Goal: Task Accomplishment & Management: Manage account settings

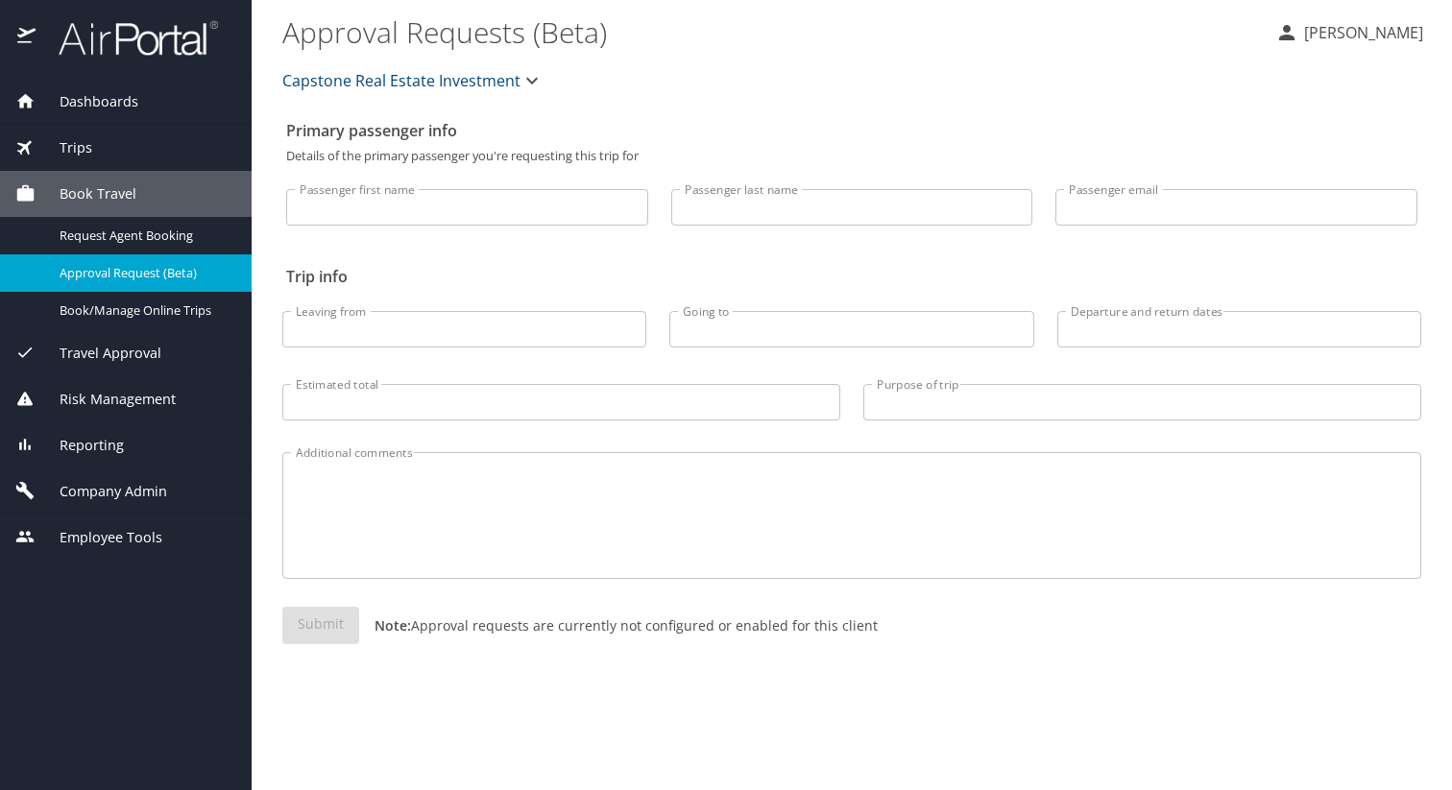
click at [444, 70] on span "Capstone Real Estate Investment" at bounding box center [401, 80] width 238 height 27
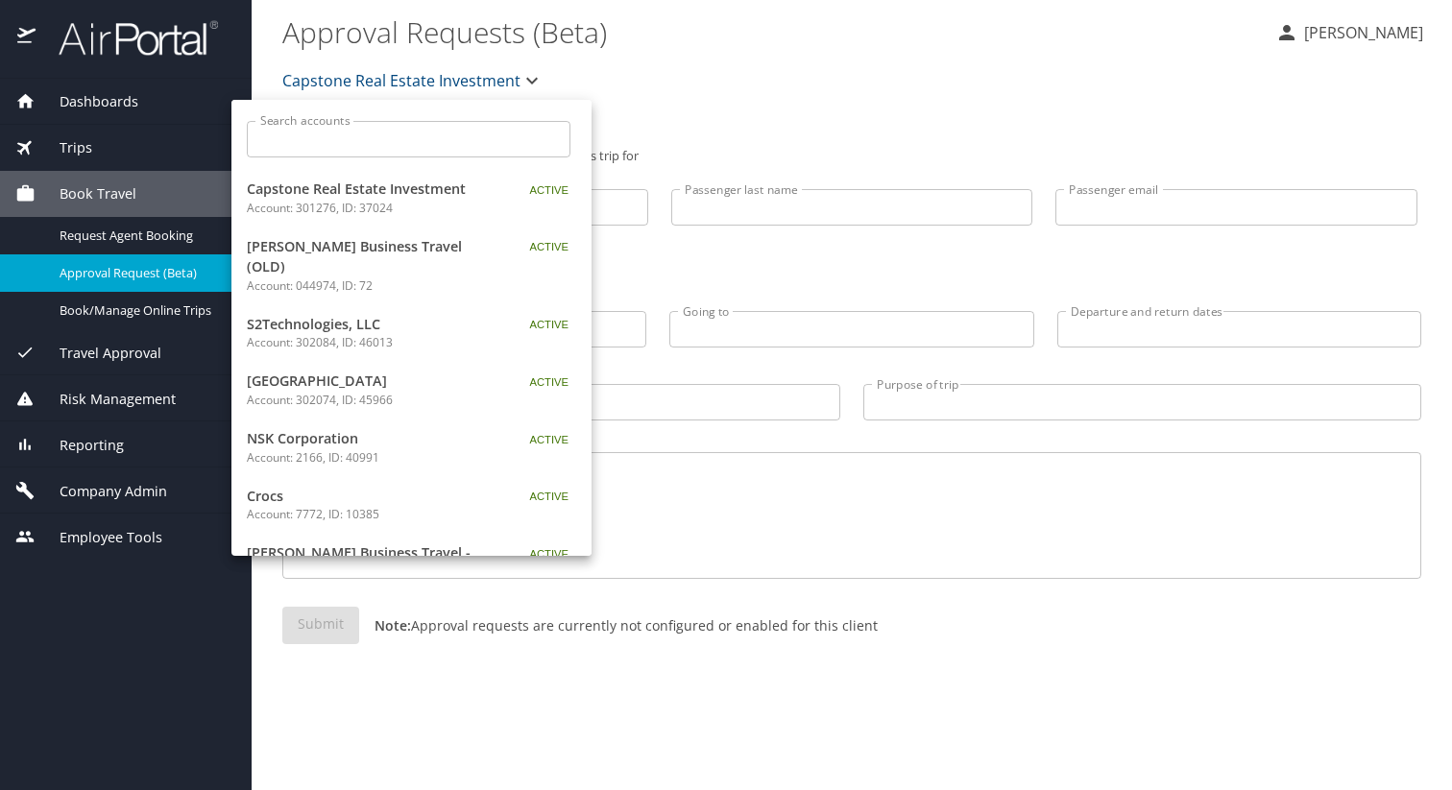
click at [434, 150] on input "Search accounts" at bounding box center [414, 139] width 311 height 36
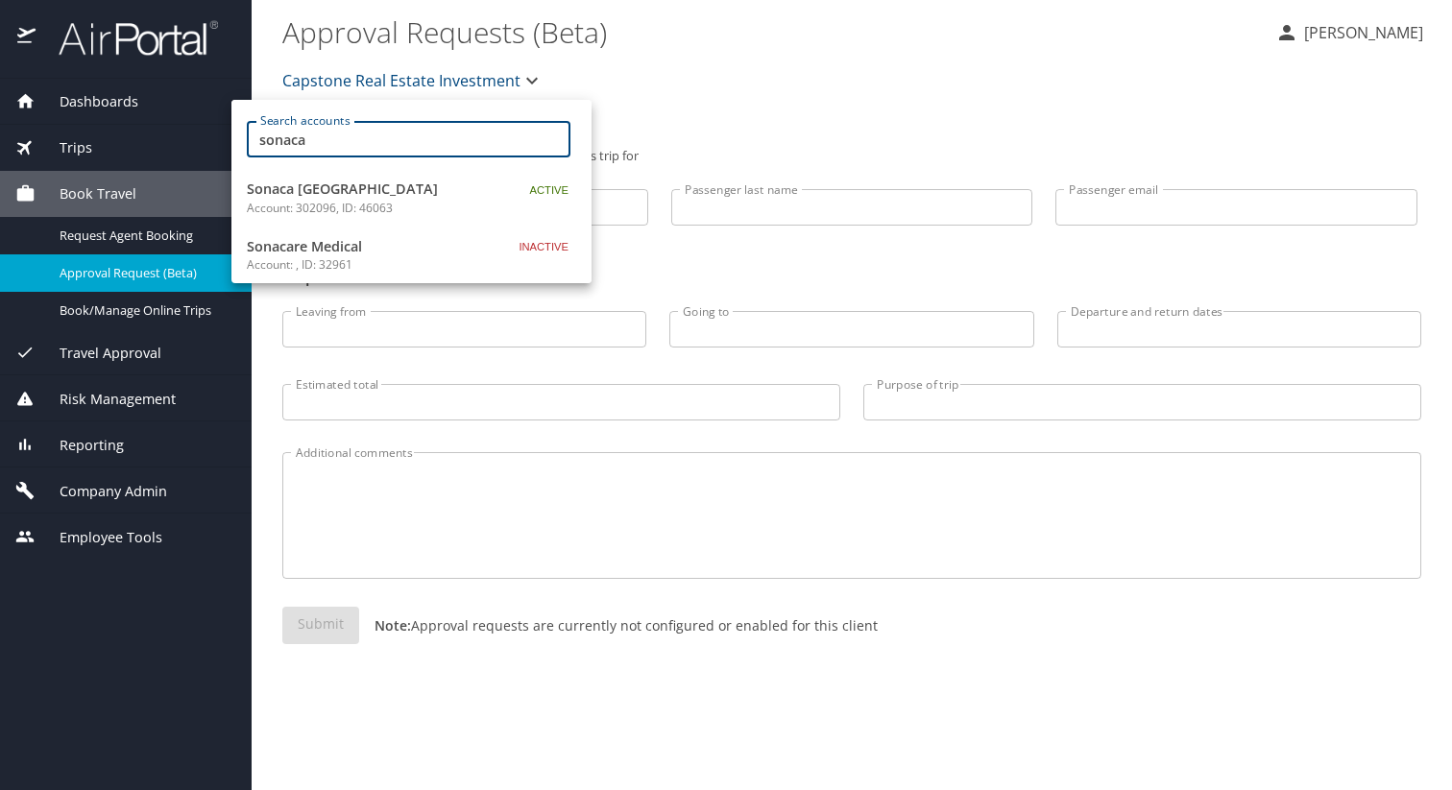
type input "sonaca"
click at [351, 209] on p "Account: 302096, ID: 46063" at bounding box center [367, 208] width 240 height 17
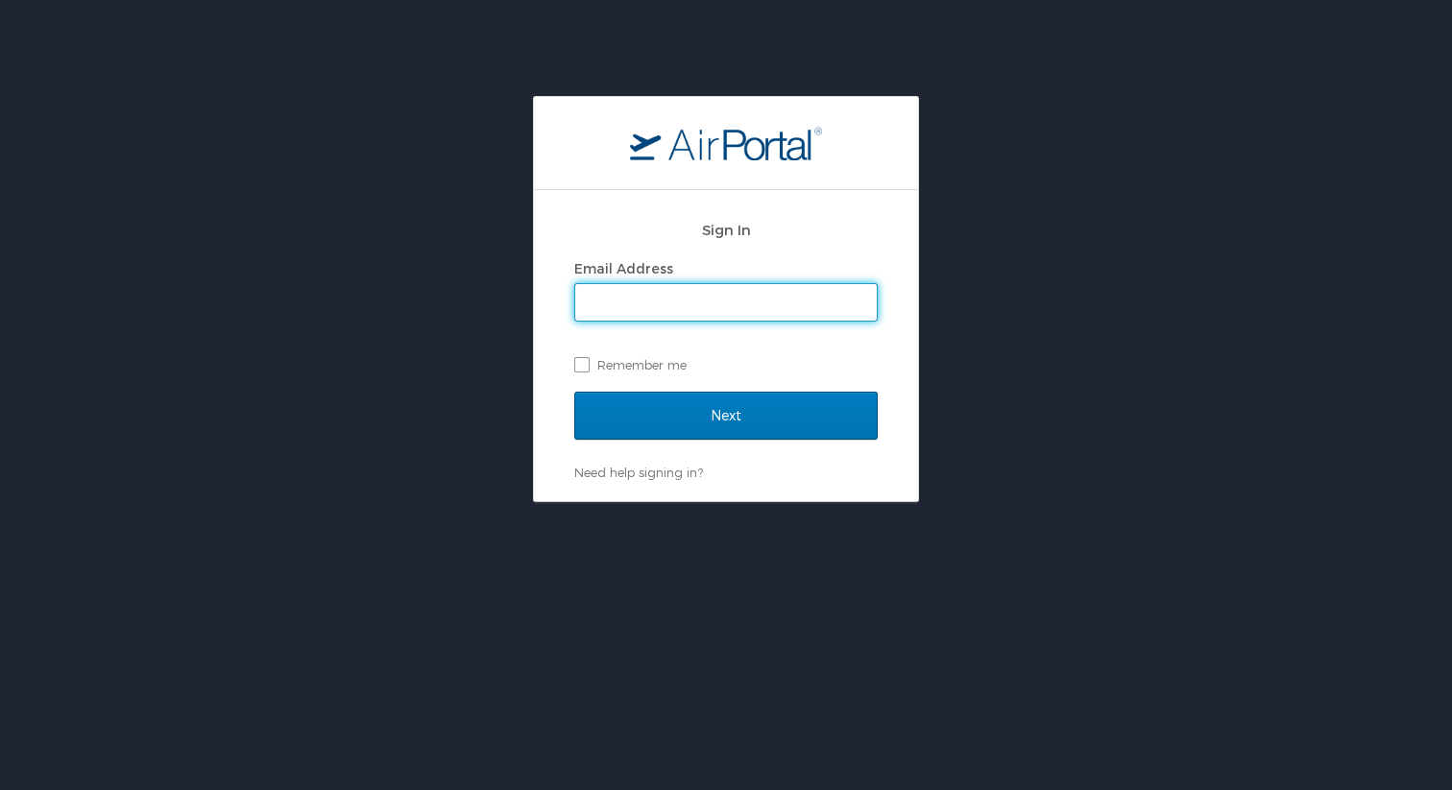
type input "whitney.burchill@cbtravel.com"
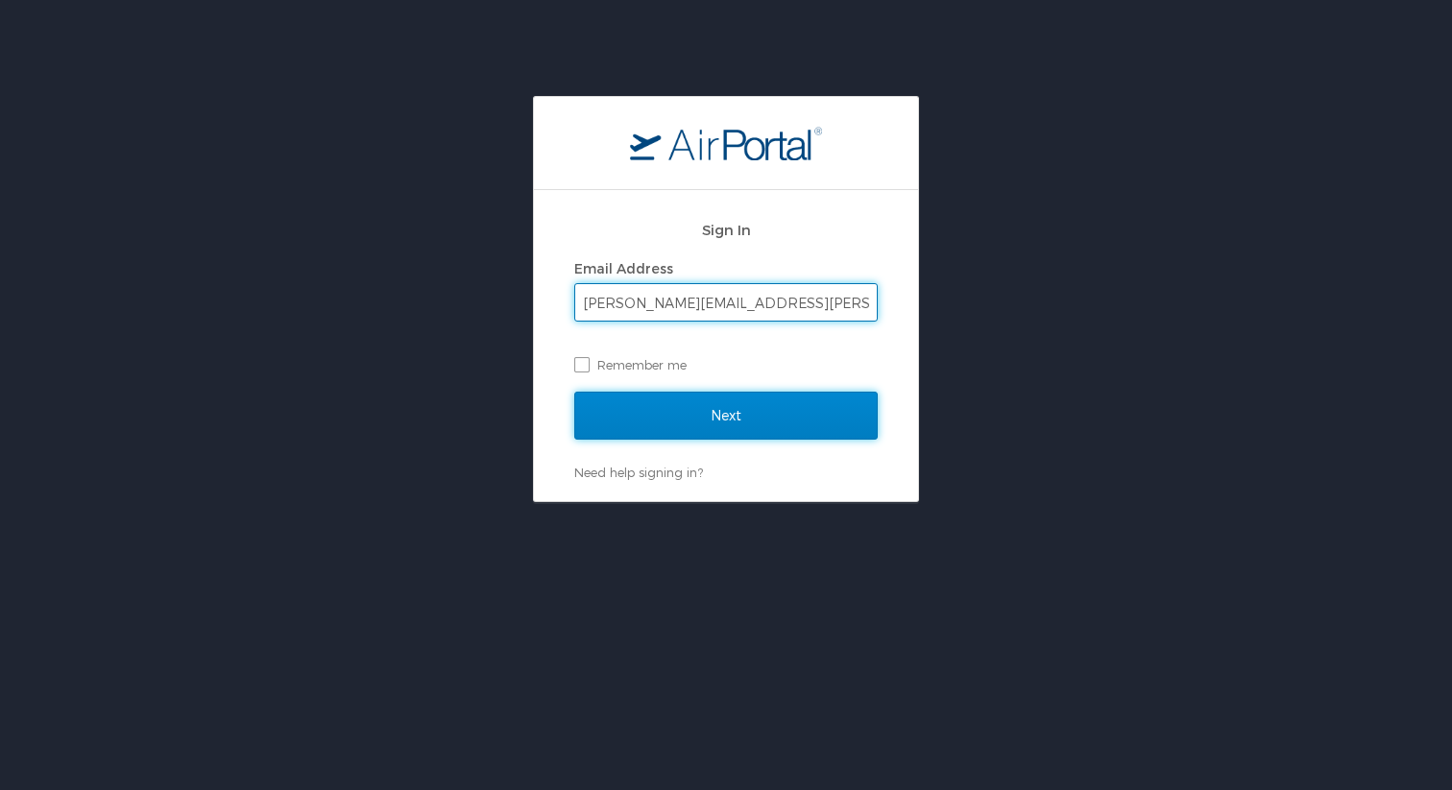
click at [757, 398] on input "Next" at bounding box center [725, 416] width 303 height 48
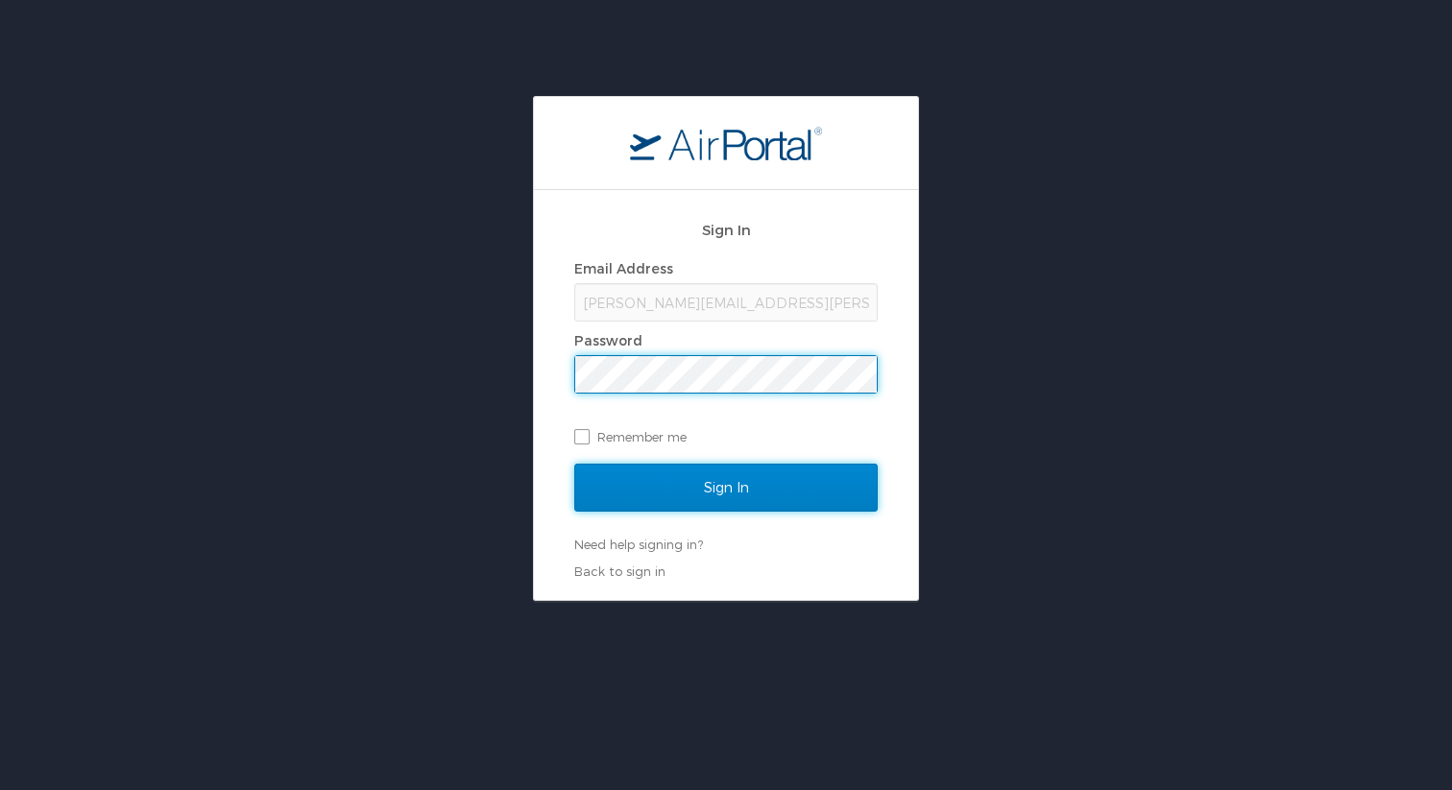
click at [717, 496] on input "Sign In" at bounding box center [725, 488] width 303 height 48
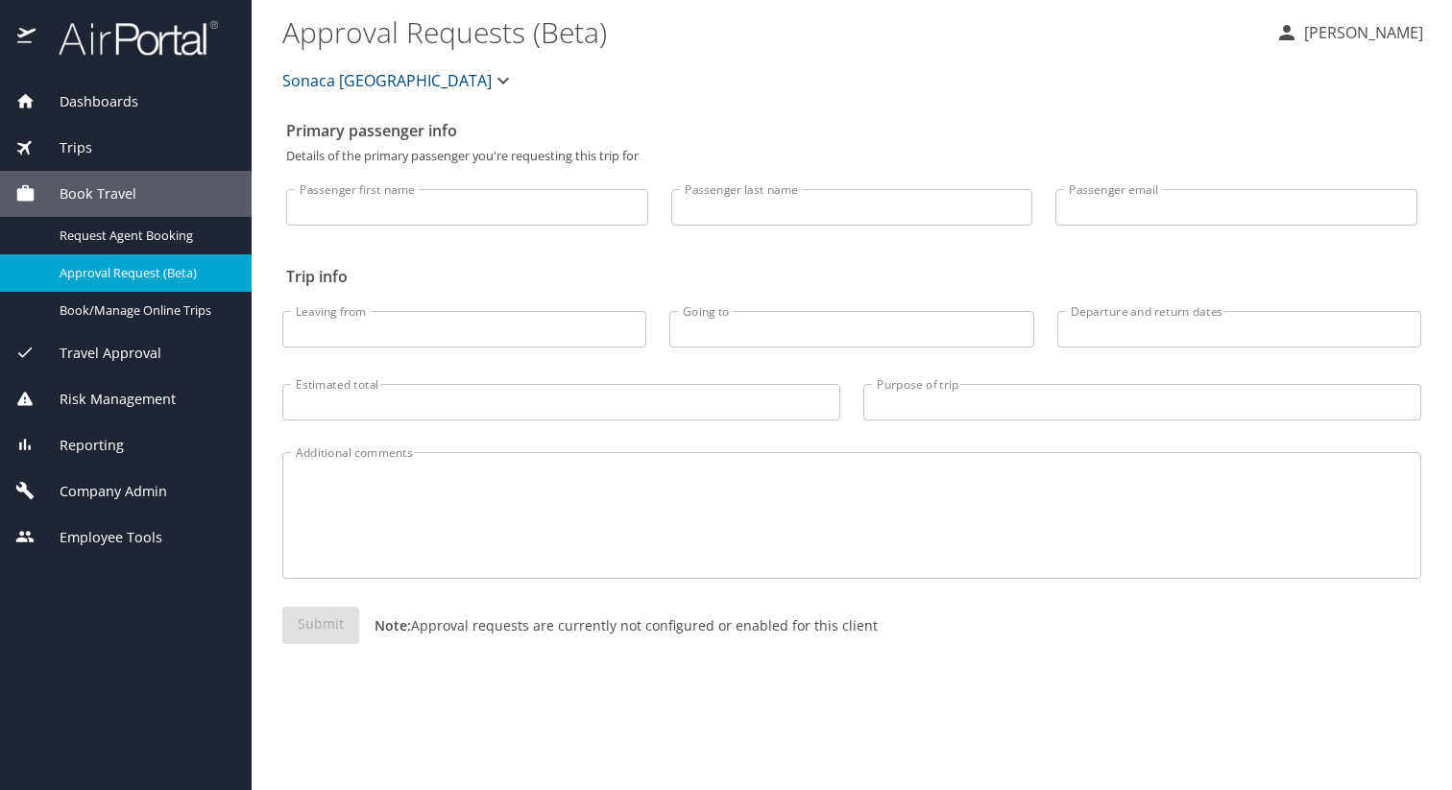
click at [108, 476] on div "Company Admin" at bounding box center [126, 491] width 252 height 46
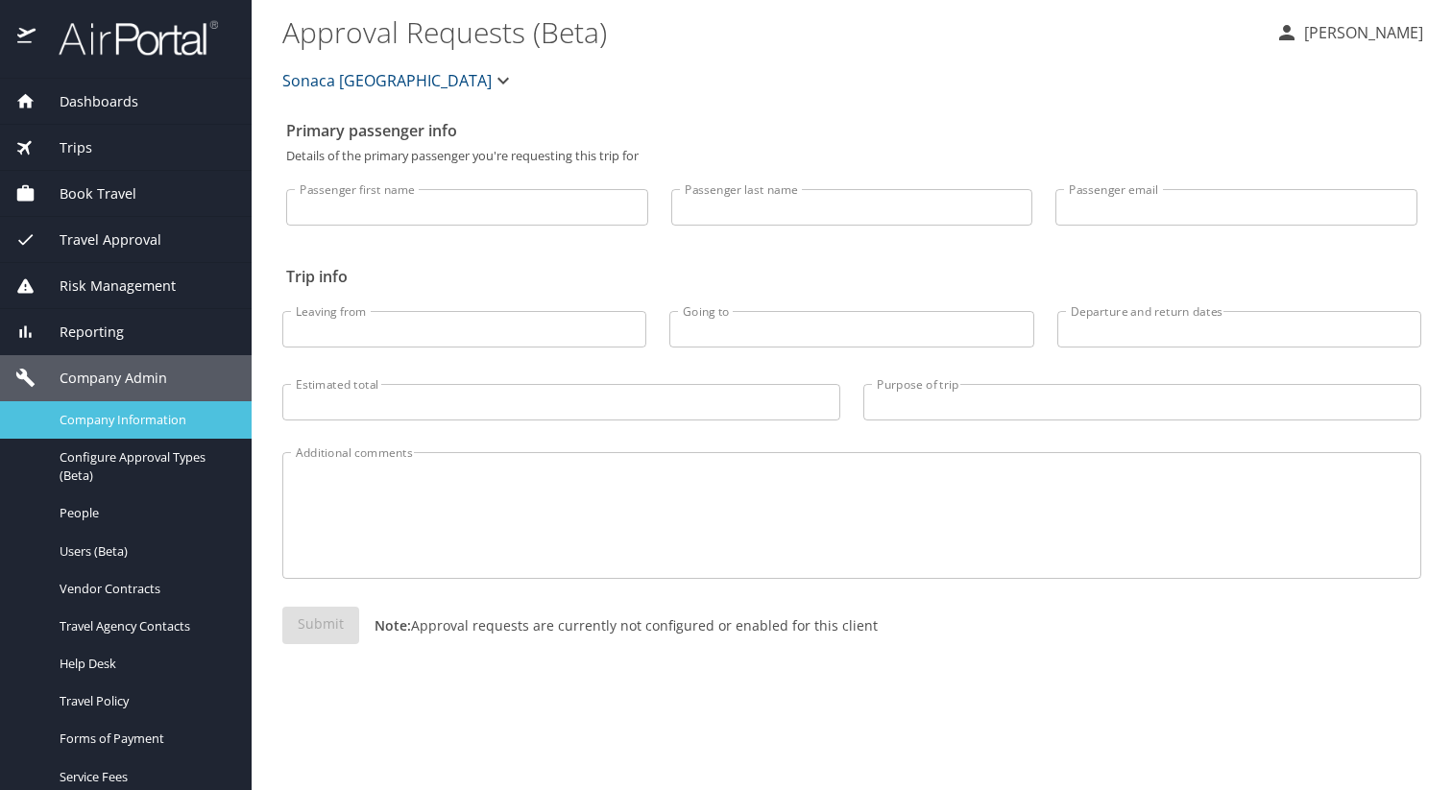
click at [138, 411] on span "Company Information" at bounding box center [144, 420] width 169 height 18
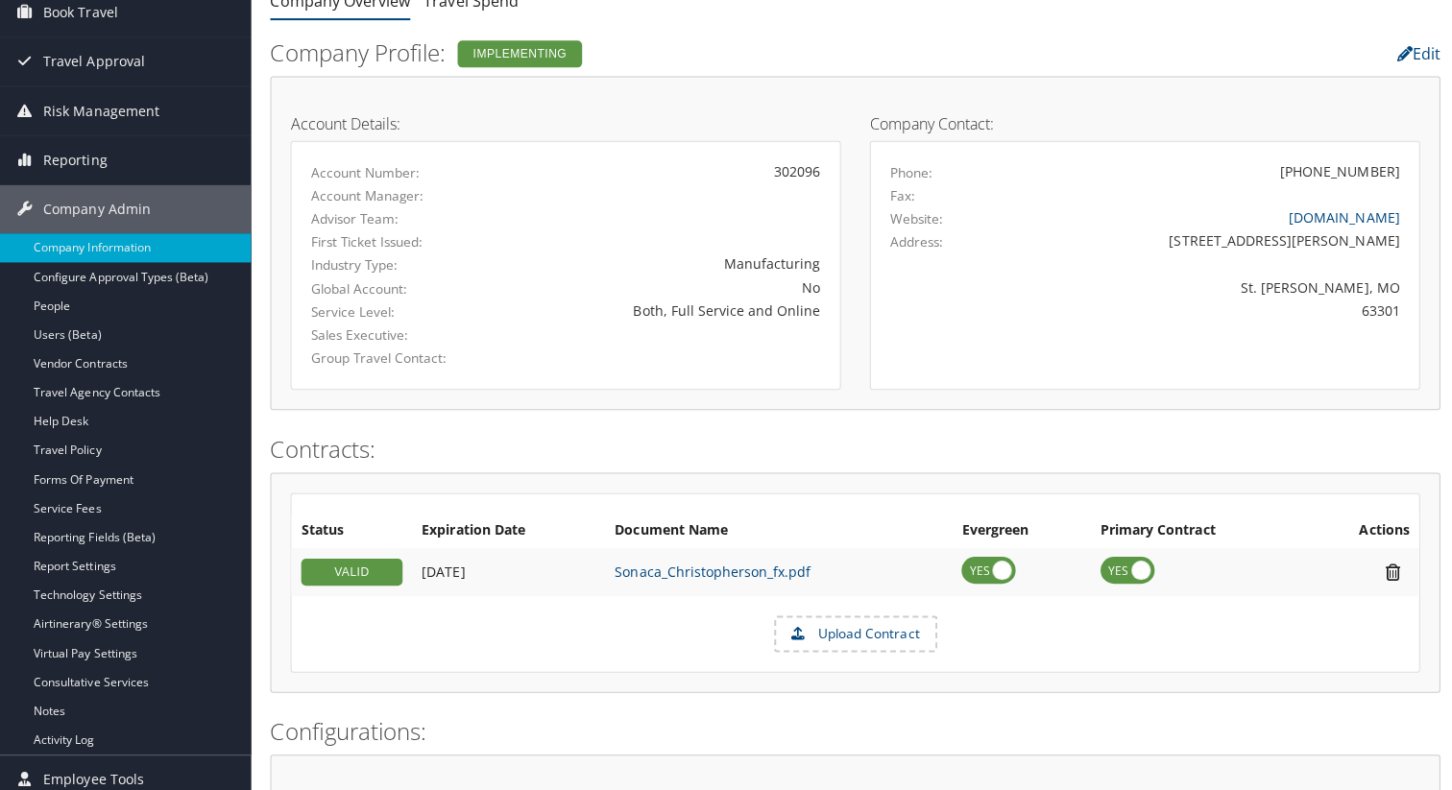
scroll to position [175, 0]
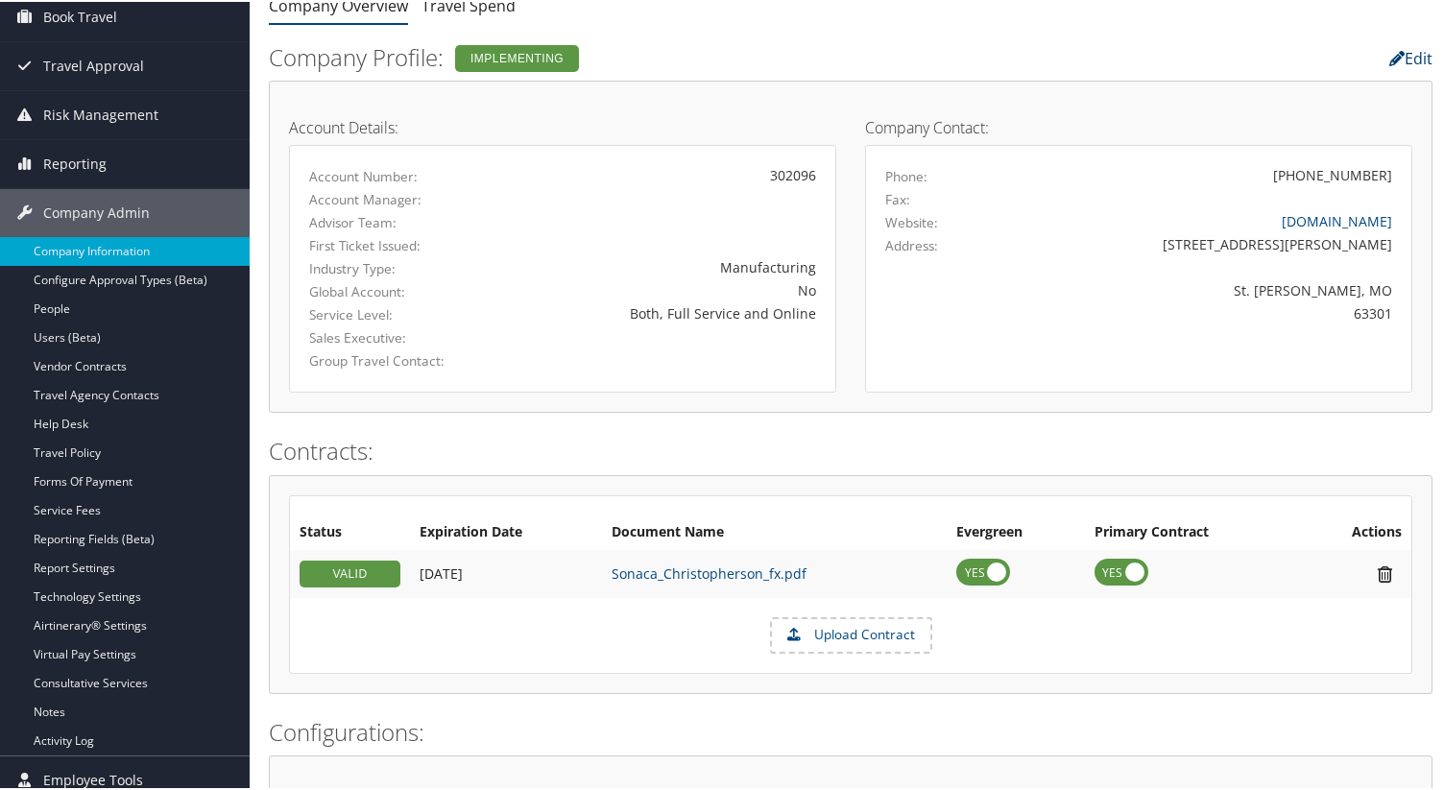
click at [1399, 58] on link "Edit" at bounding box center [1411, 56] width 43 height 21
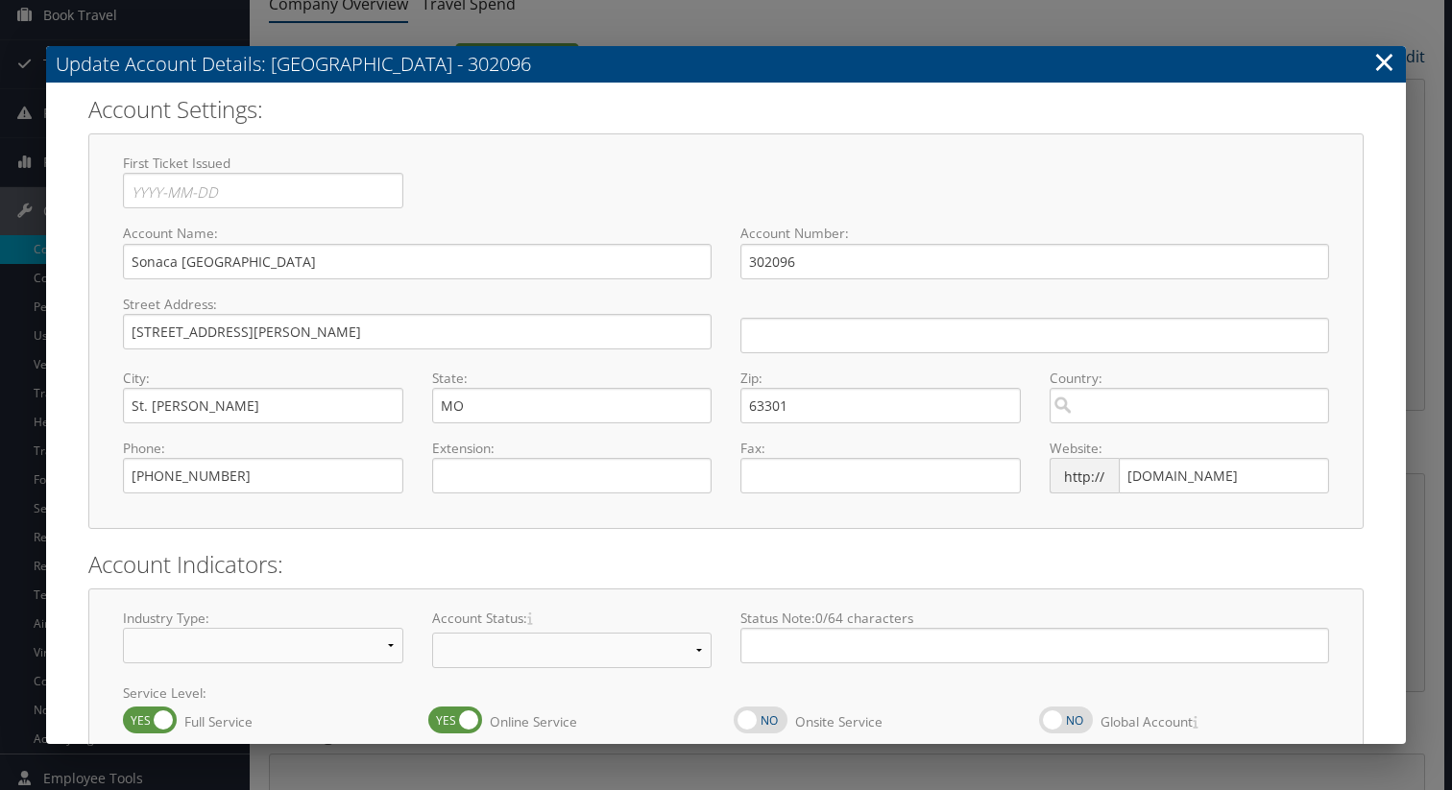
select select "22"
select select "7"
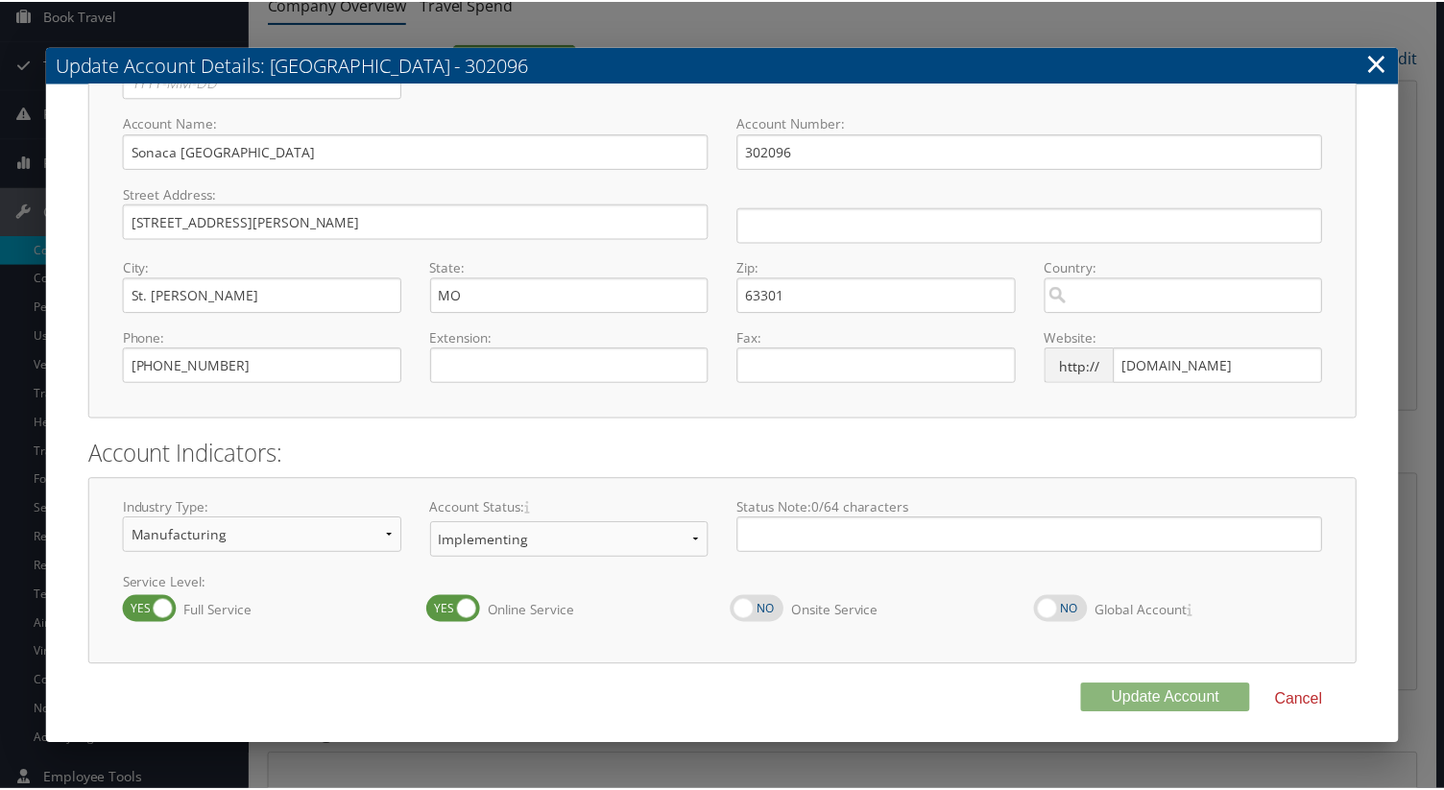
scroll to position [109, 0]
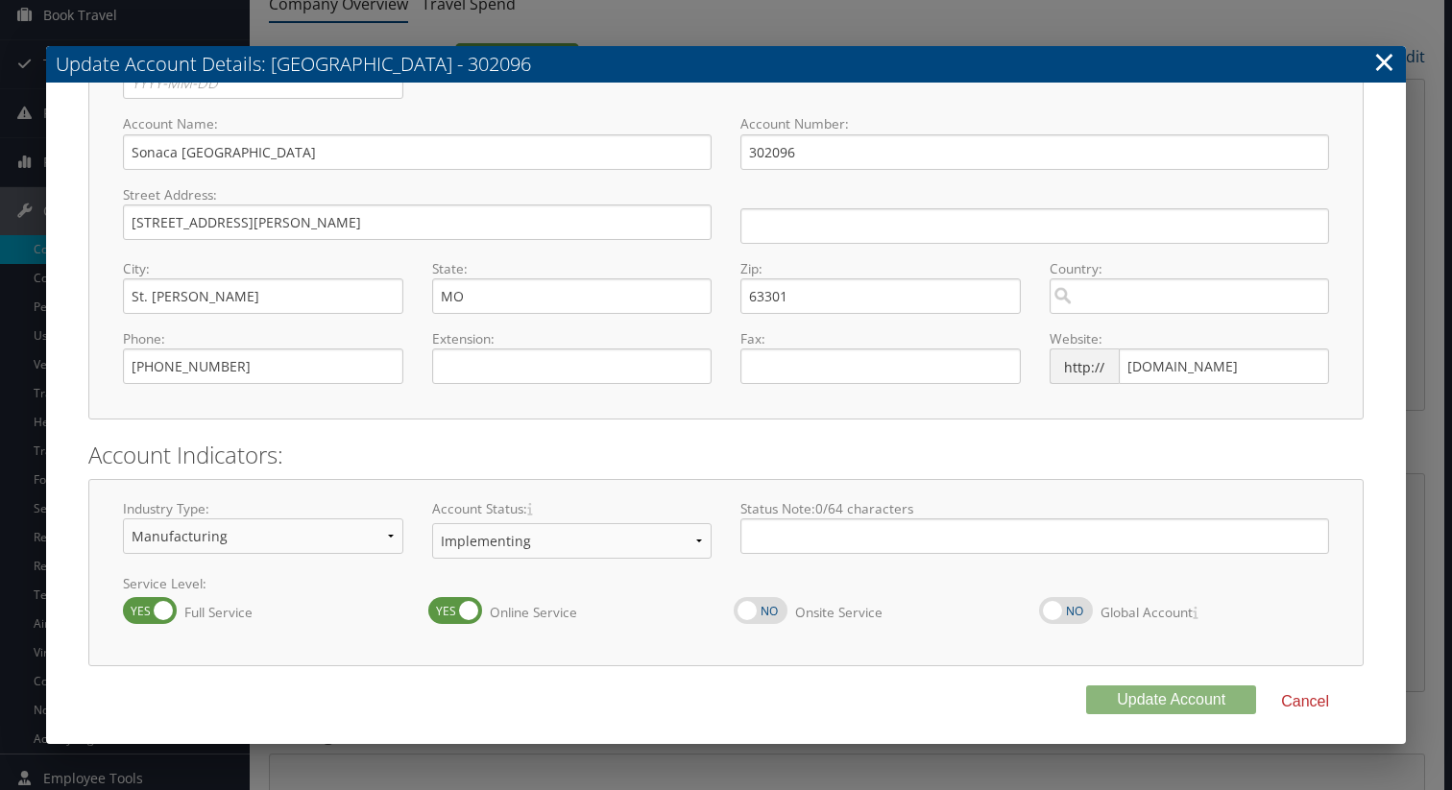
click at [1387, 58] on link "×" at bounding box center [1384, 61] width 22 height 38
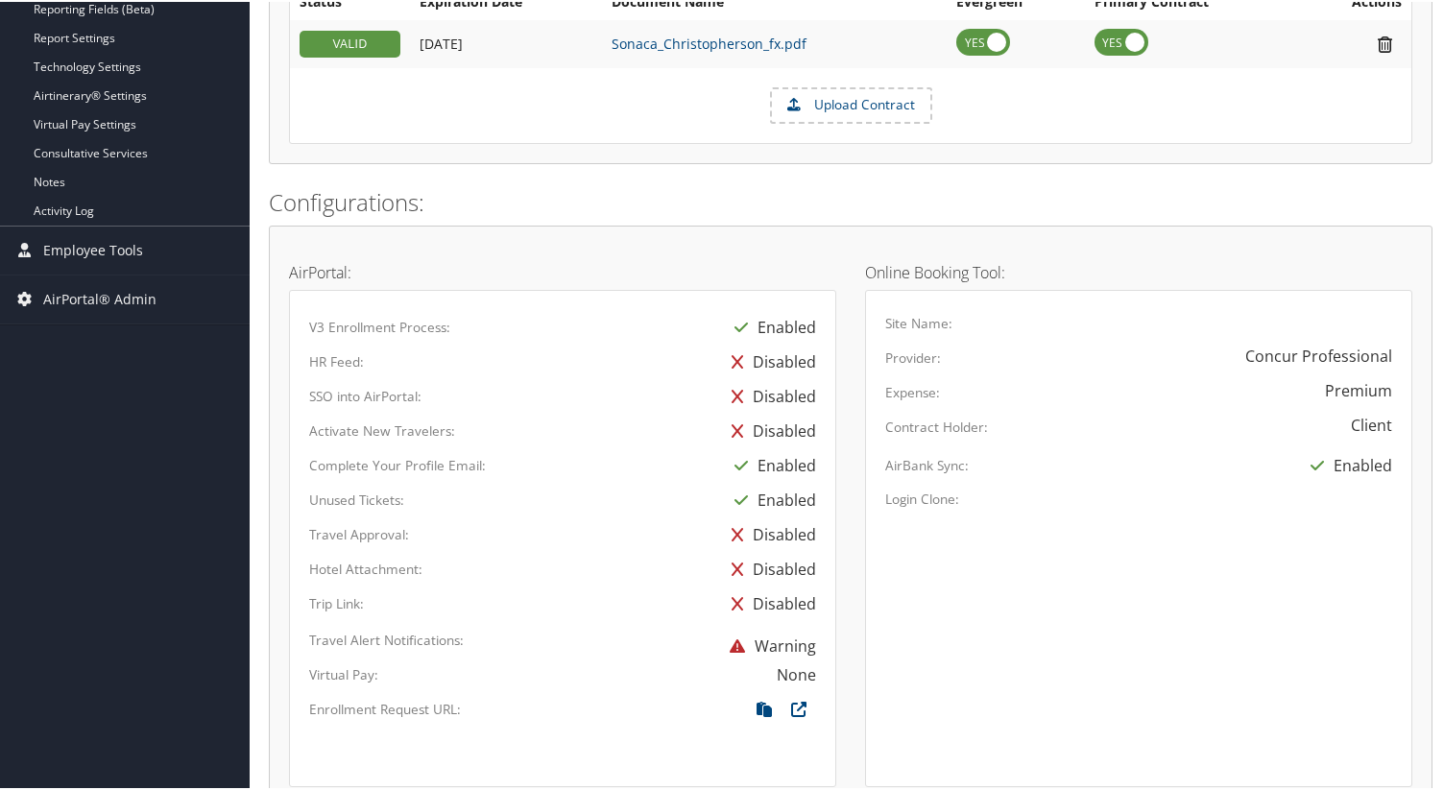
scroll to position [283, 0]
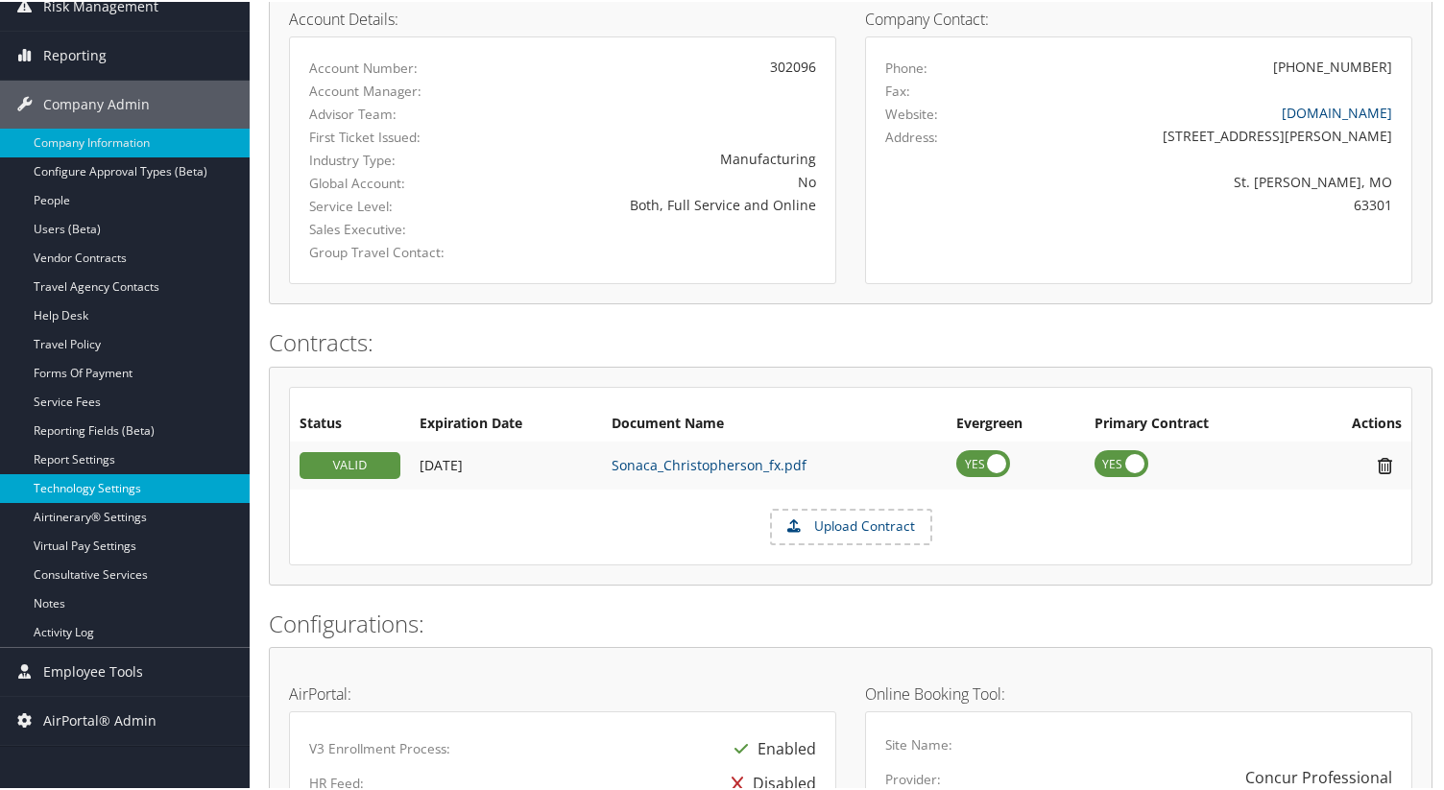
click at [124, 480] on link "Technology Settings" at bounding box center [125, 487] width 250 height 29
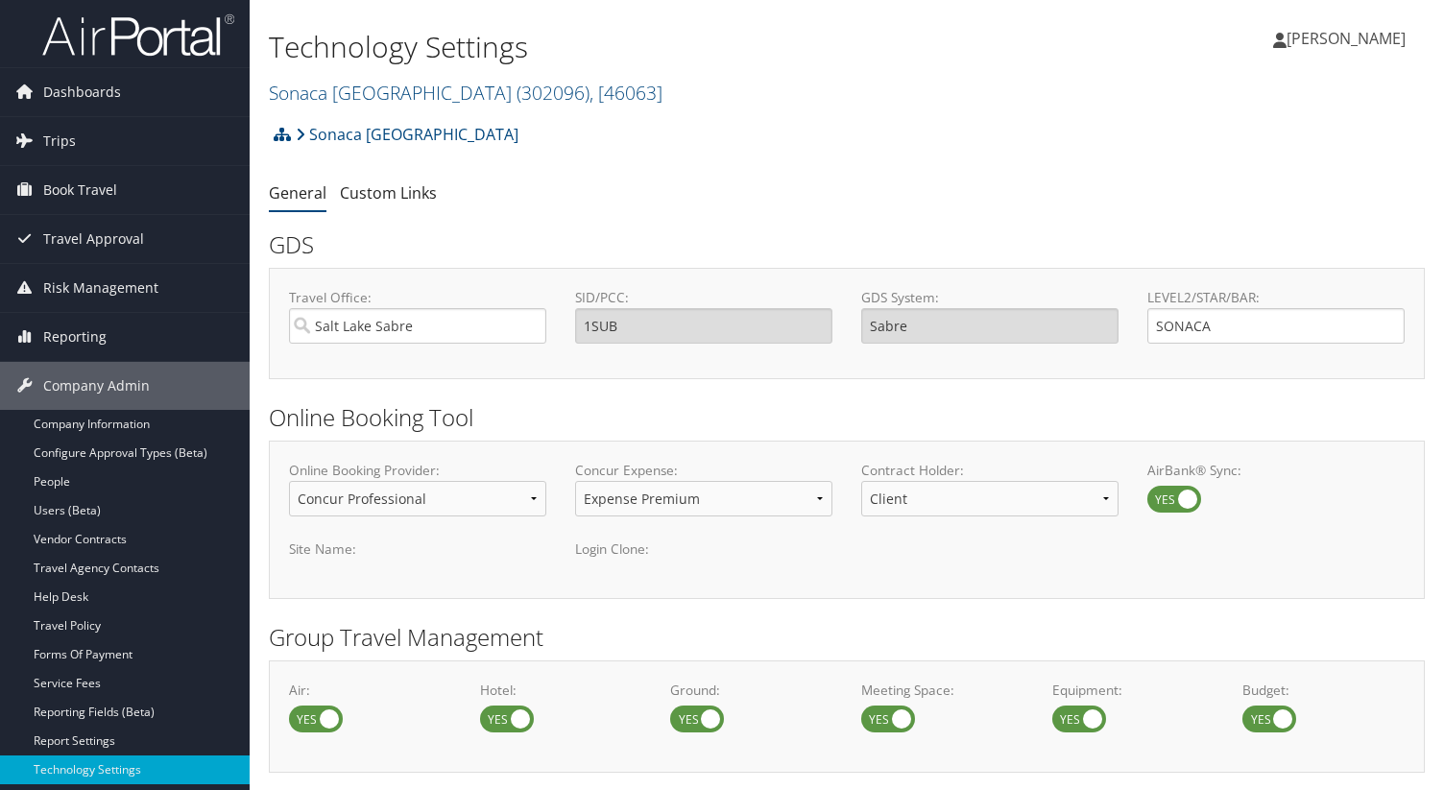
select select "4"
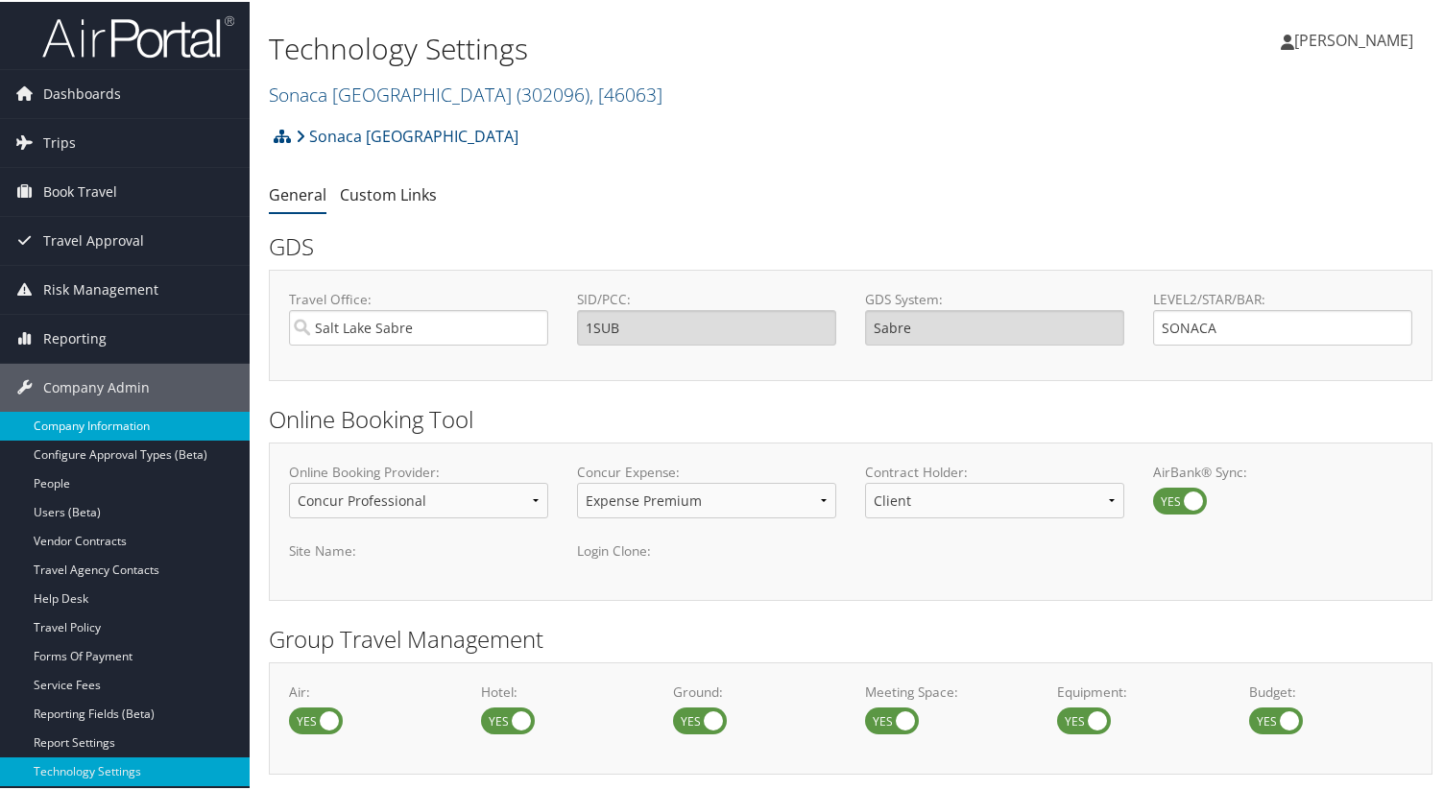
click at [132, 427] on link "Company Information" at bounding box center [125, 424] width 250 height 29
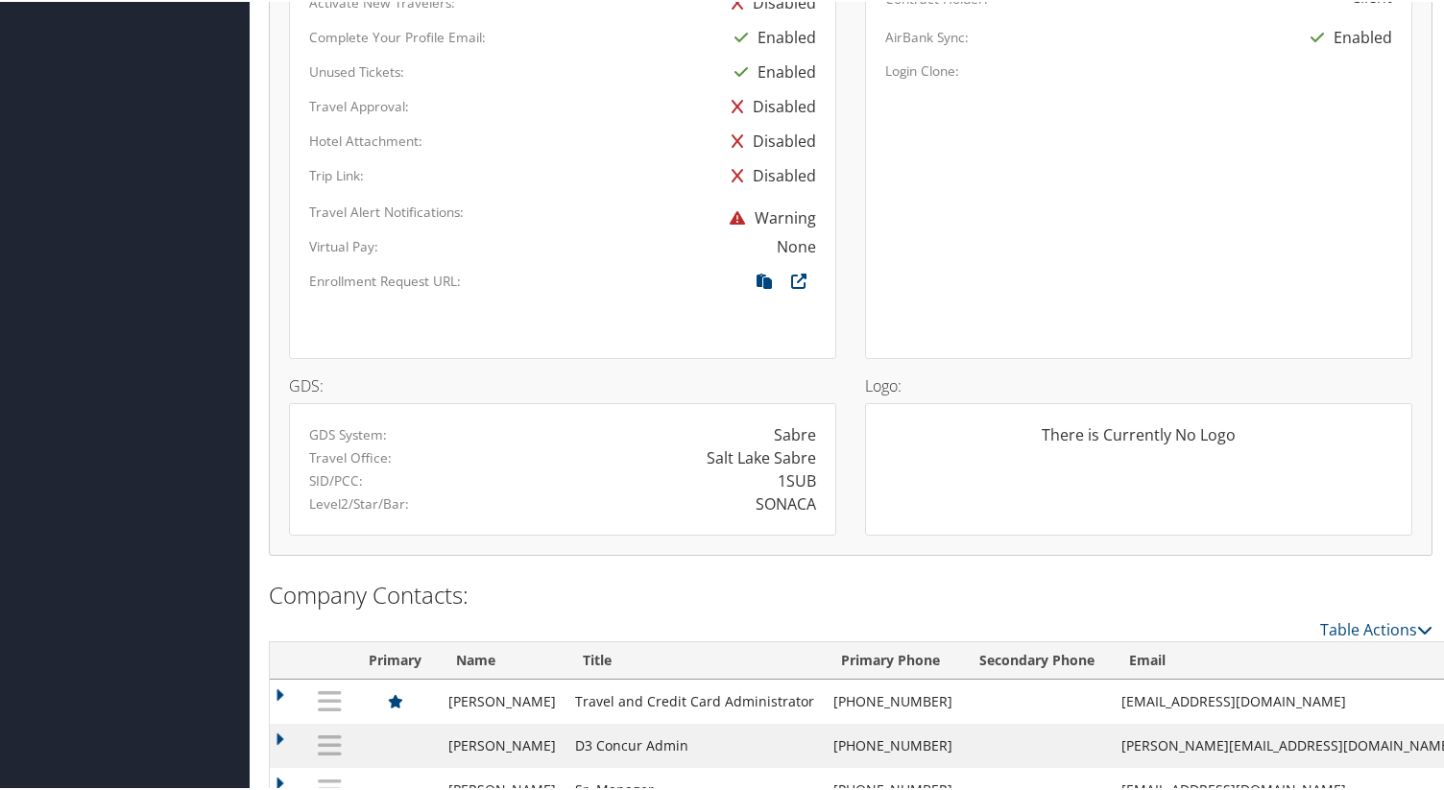
scroll to position [1186, 0]
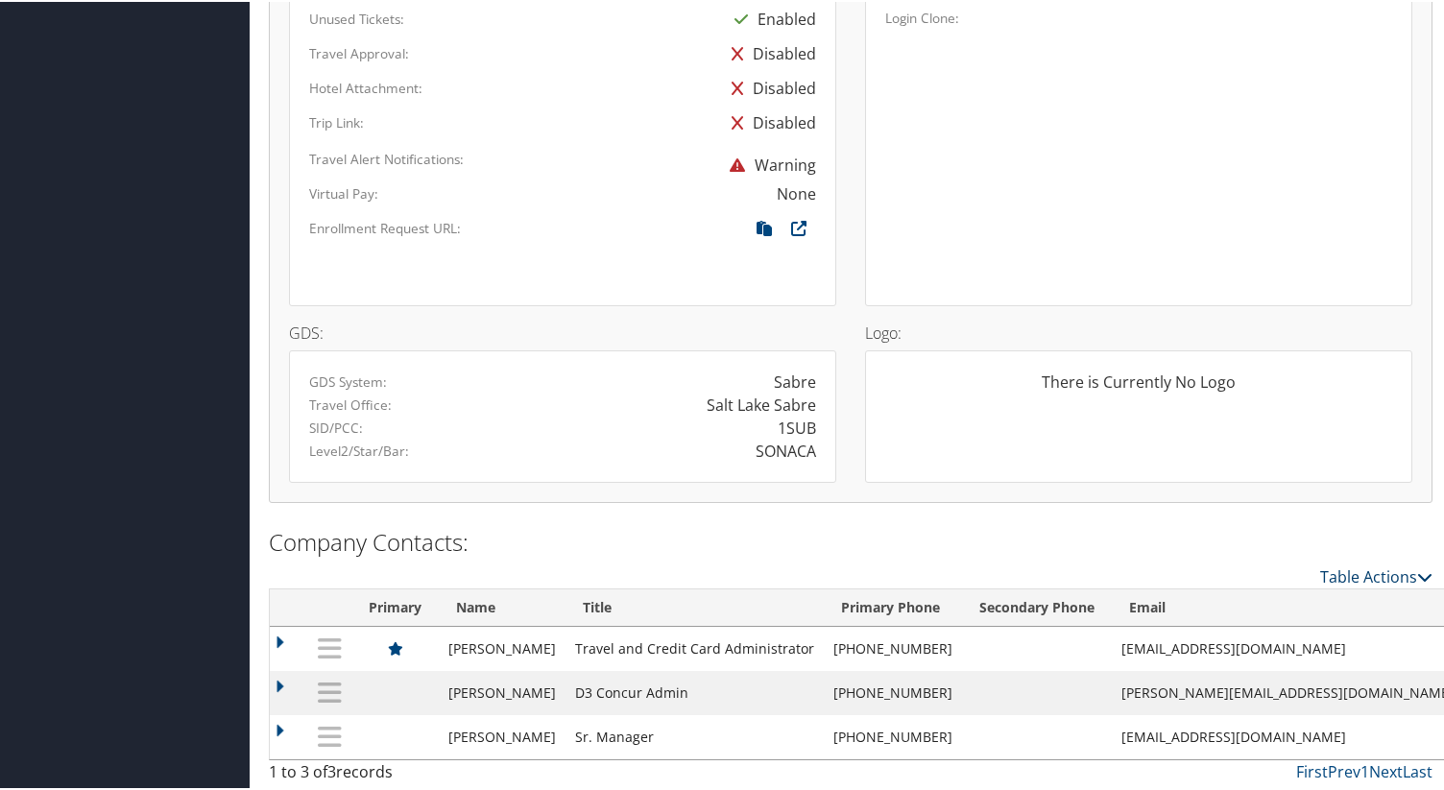
click at [1360, 579] on link "Table Actions" at bounding box center [1377, 575] width 112 height 21
click at [1342, 516] on div at bounding box center [726, 395] width 1452 height 790
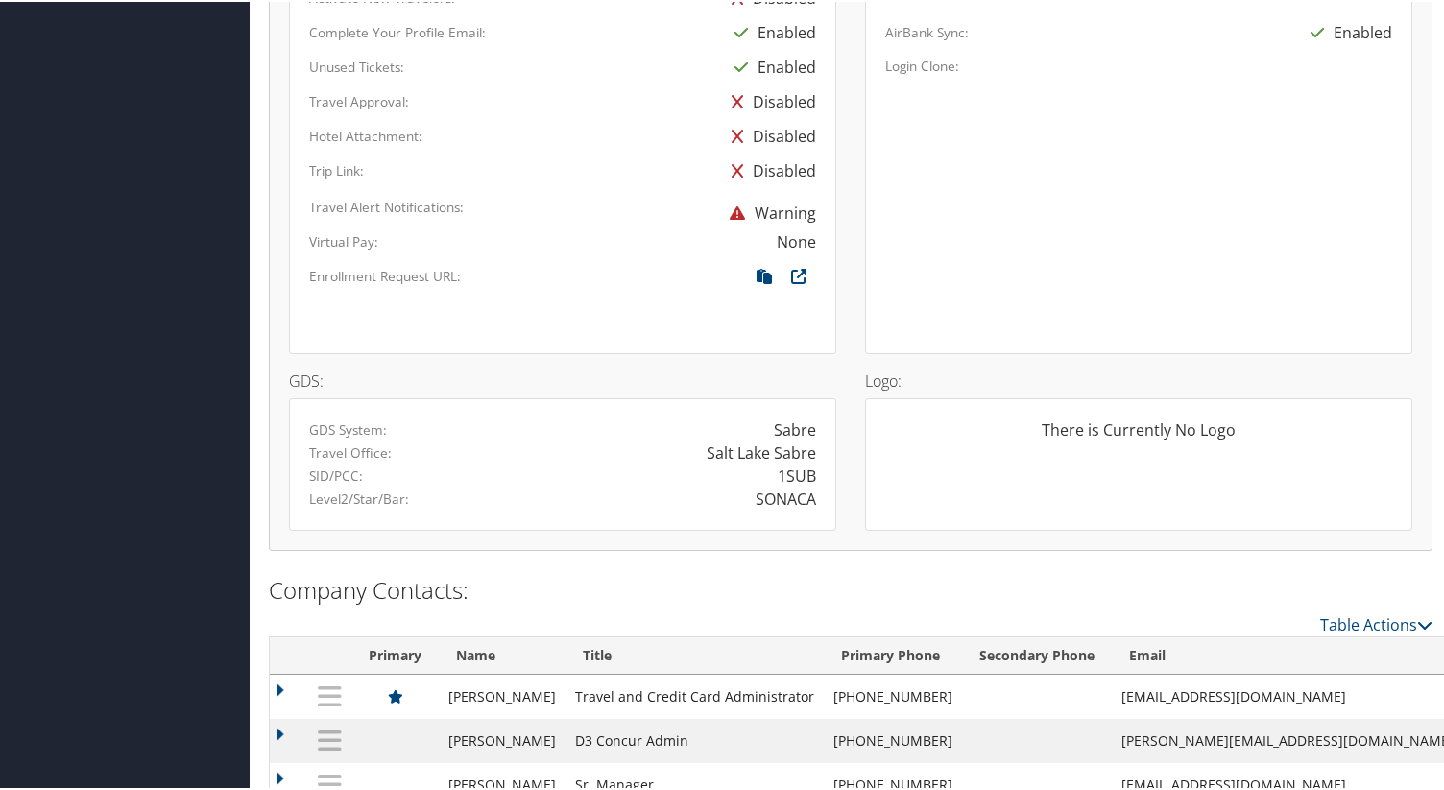
scroll to position [1142, 0]
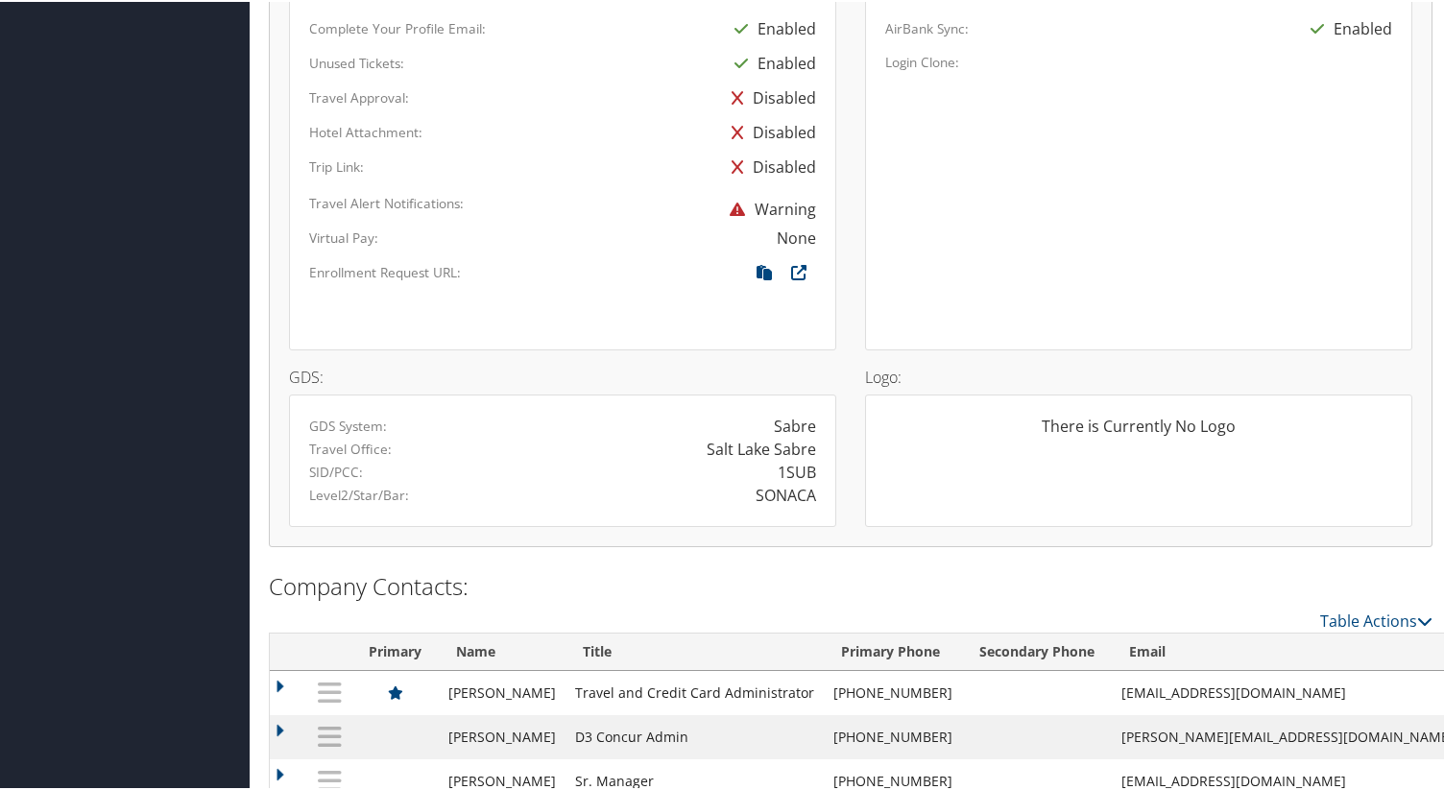
click at [1220, 432] on div "There is Currently No Logo" at bounding box center [1138, 432] width 507 height 38
click at [1220, 429] on div "There is Currently No Logo" at bounding box center [1138, 432] width 507 height 38
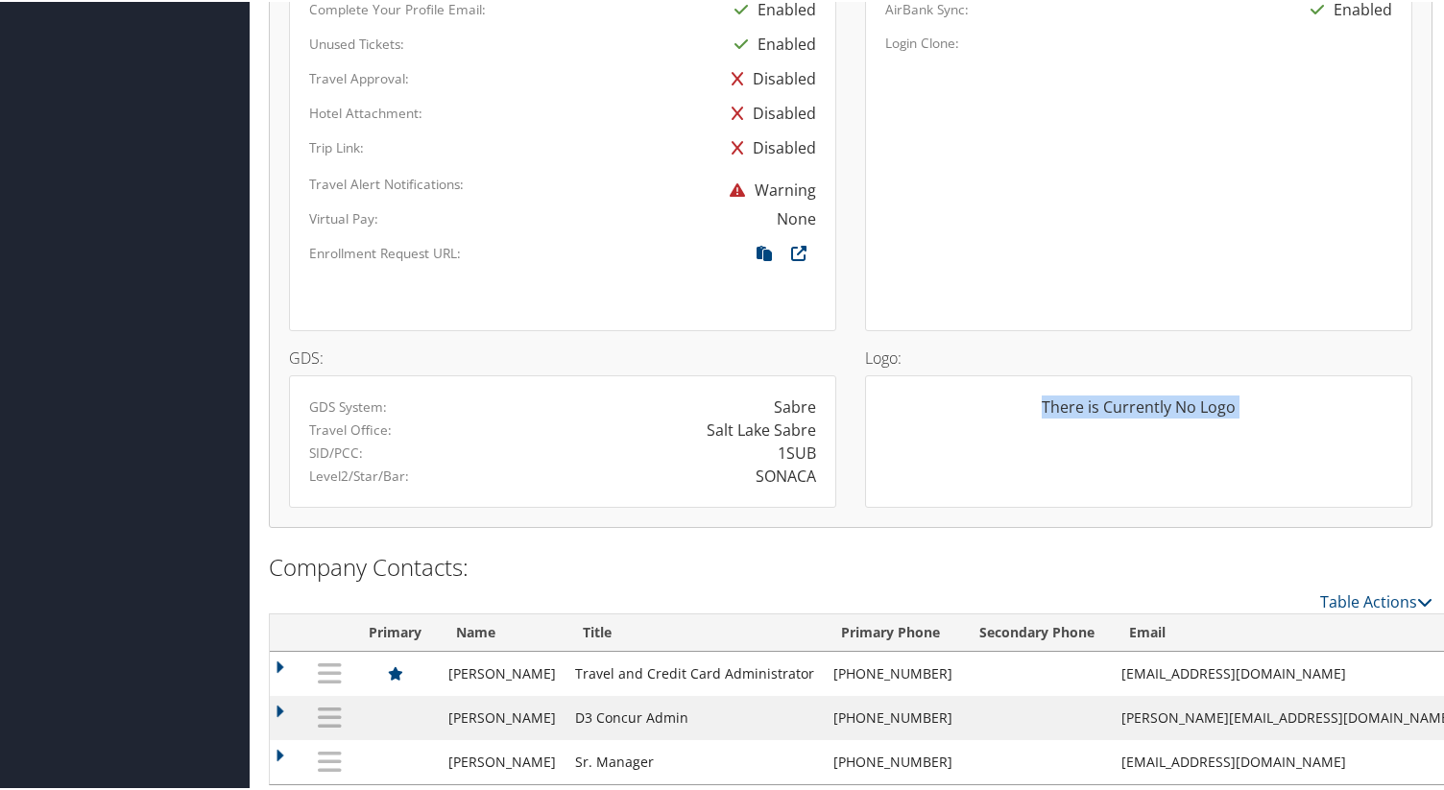
scroll to position [1163, 0]
click at [1069, 413] on div "There is Currently No Logo" at bounding box center [1138, 411] width 507 height 38
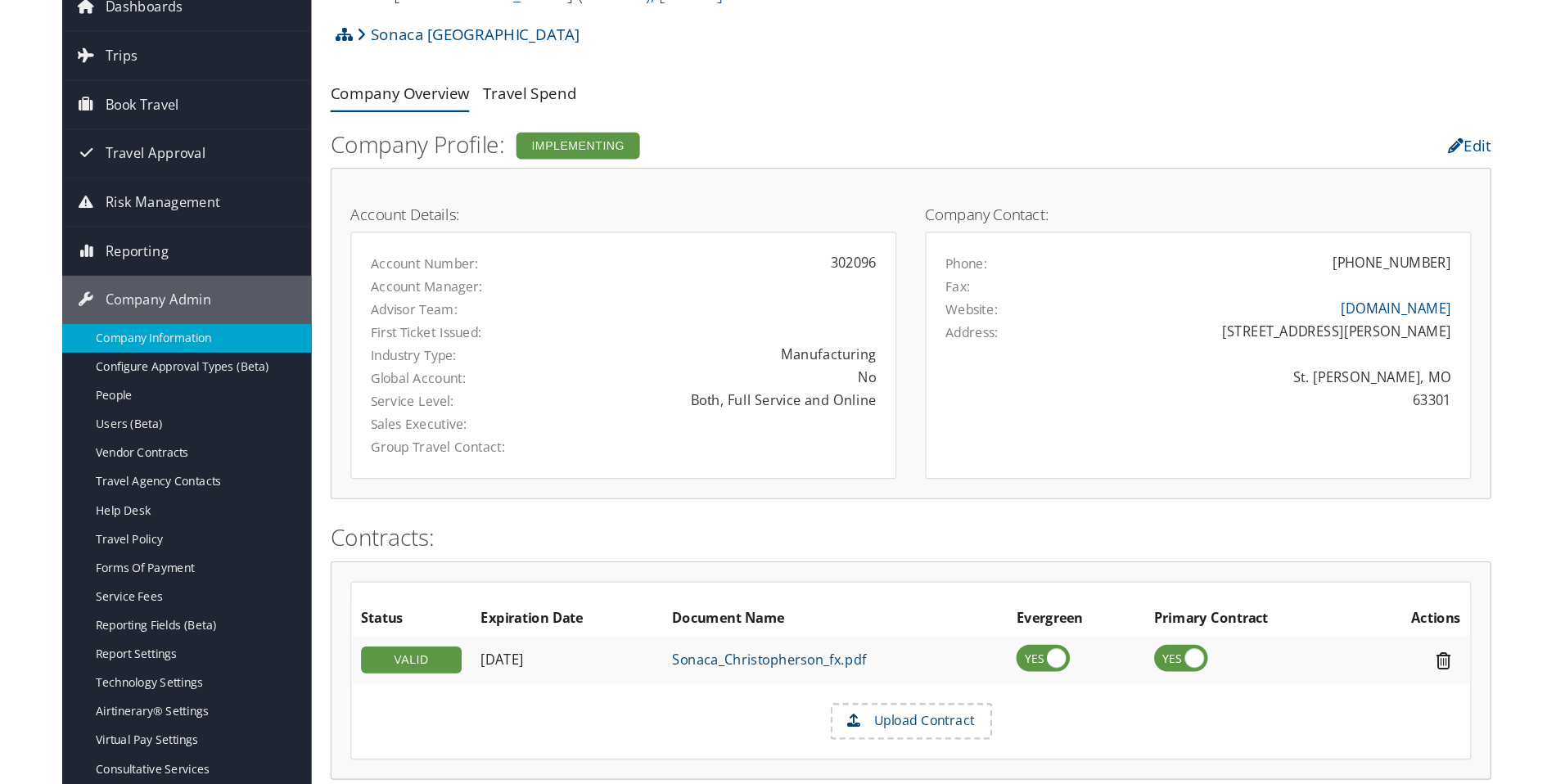
scroll to position [0, 0]
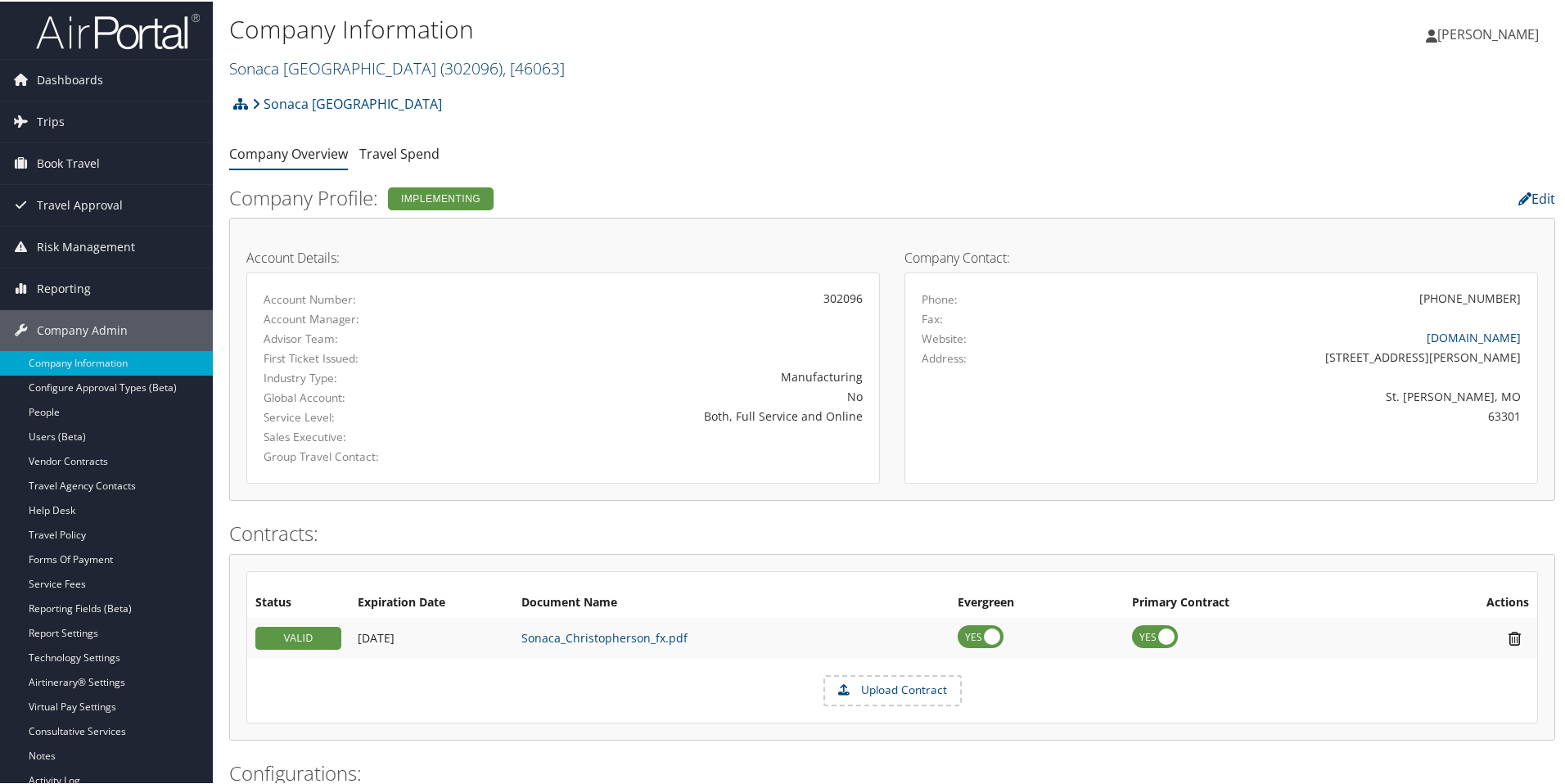
click at [286, 65] on link "Sonaca North America ( 302096 ) , [ 46063 ]" at bounding box center [397, 66] width 336 height 22
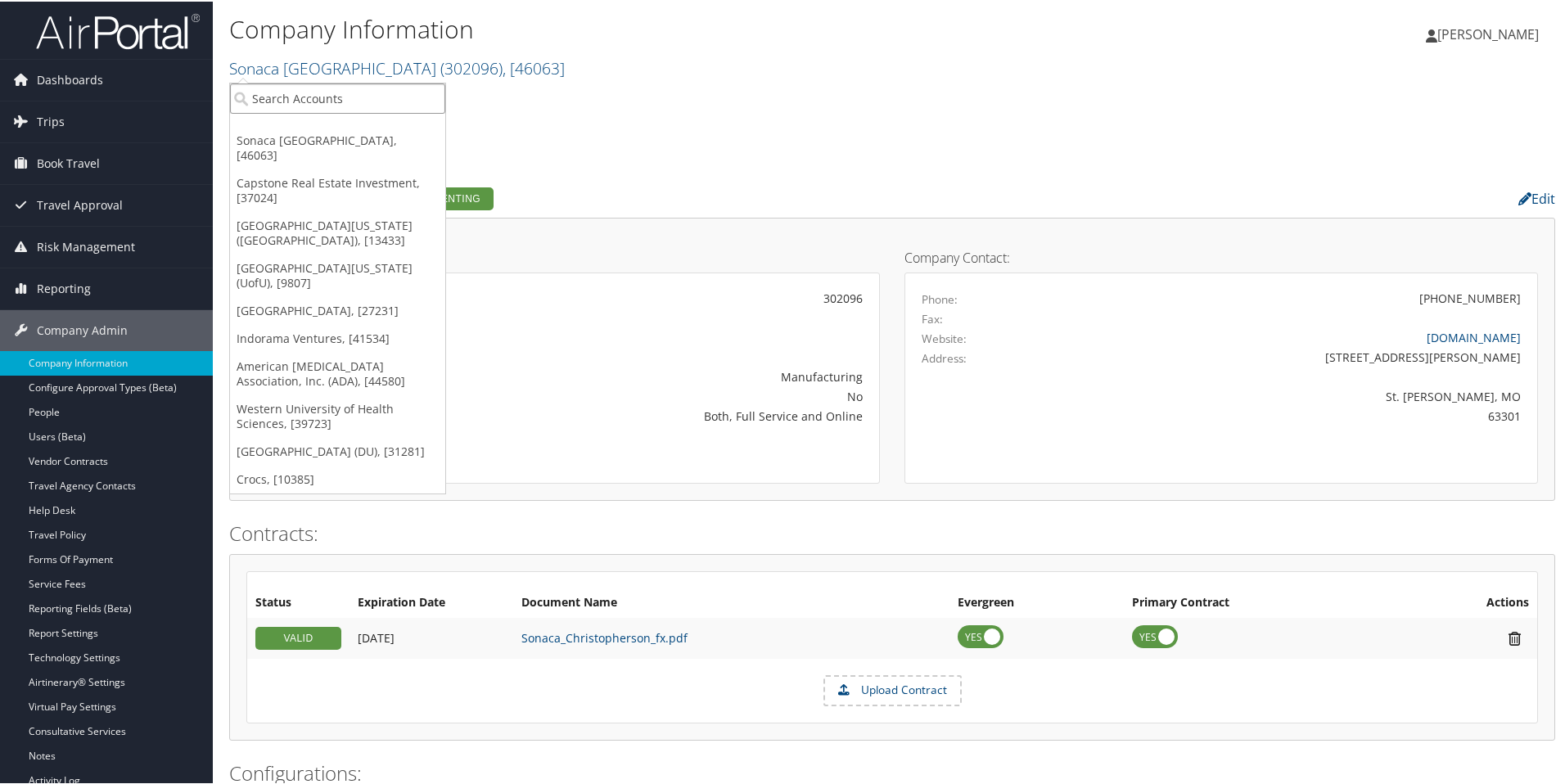
click at [286, 91] on input "search" at bounding box center [338, 97] width 216 height 31
paste input "Studio Dance"
type input "Studio c"
click at [598, 139] on ul "Company Overview Travel Spend" at bounding box center [892, 153] width 1326 height 30
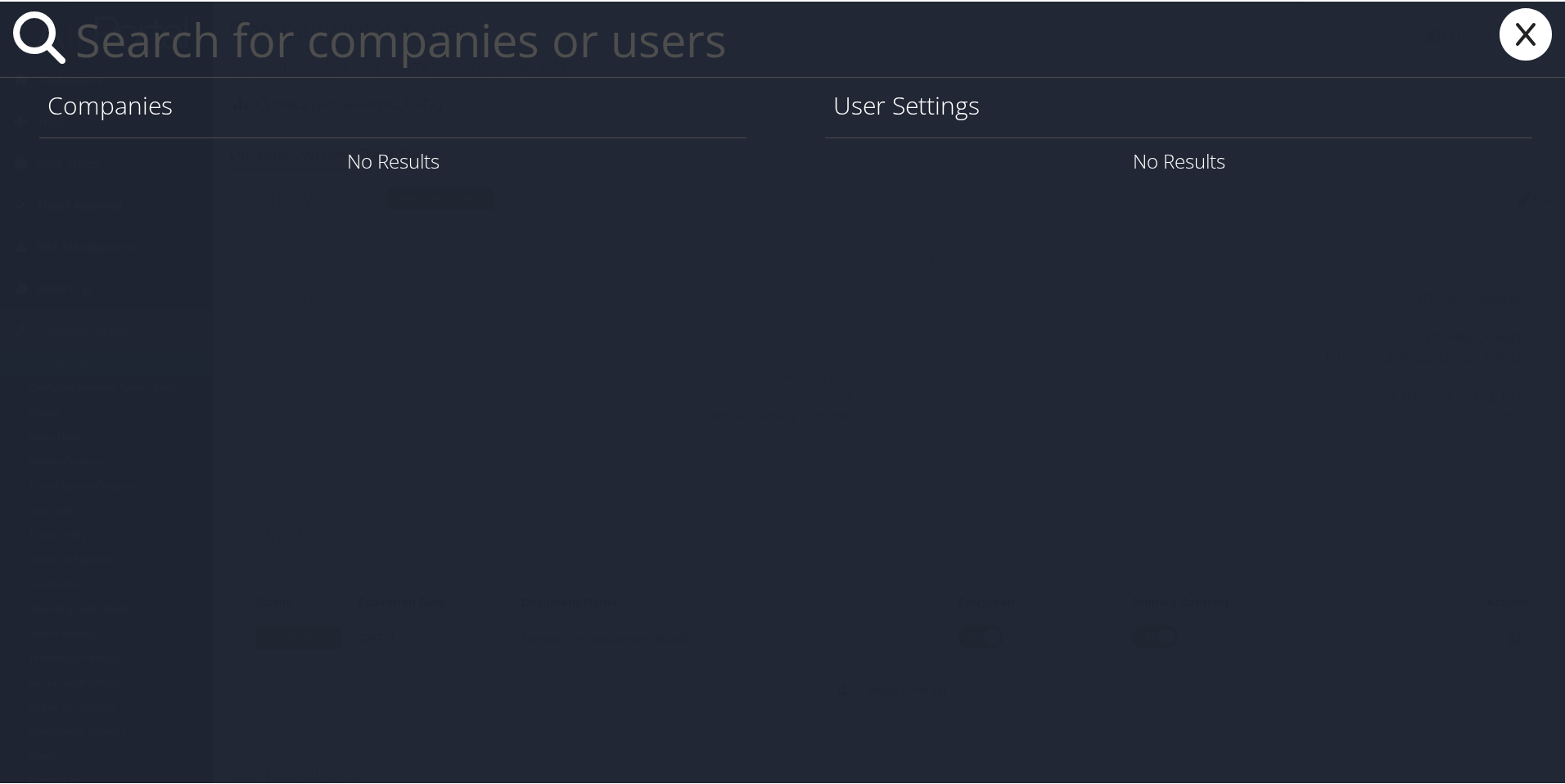
paste input "[EMAIL_ADDRESS][DOMAIN_NAME]"
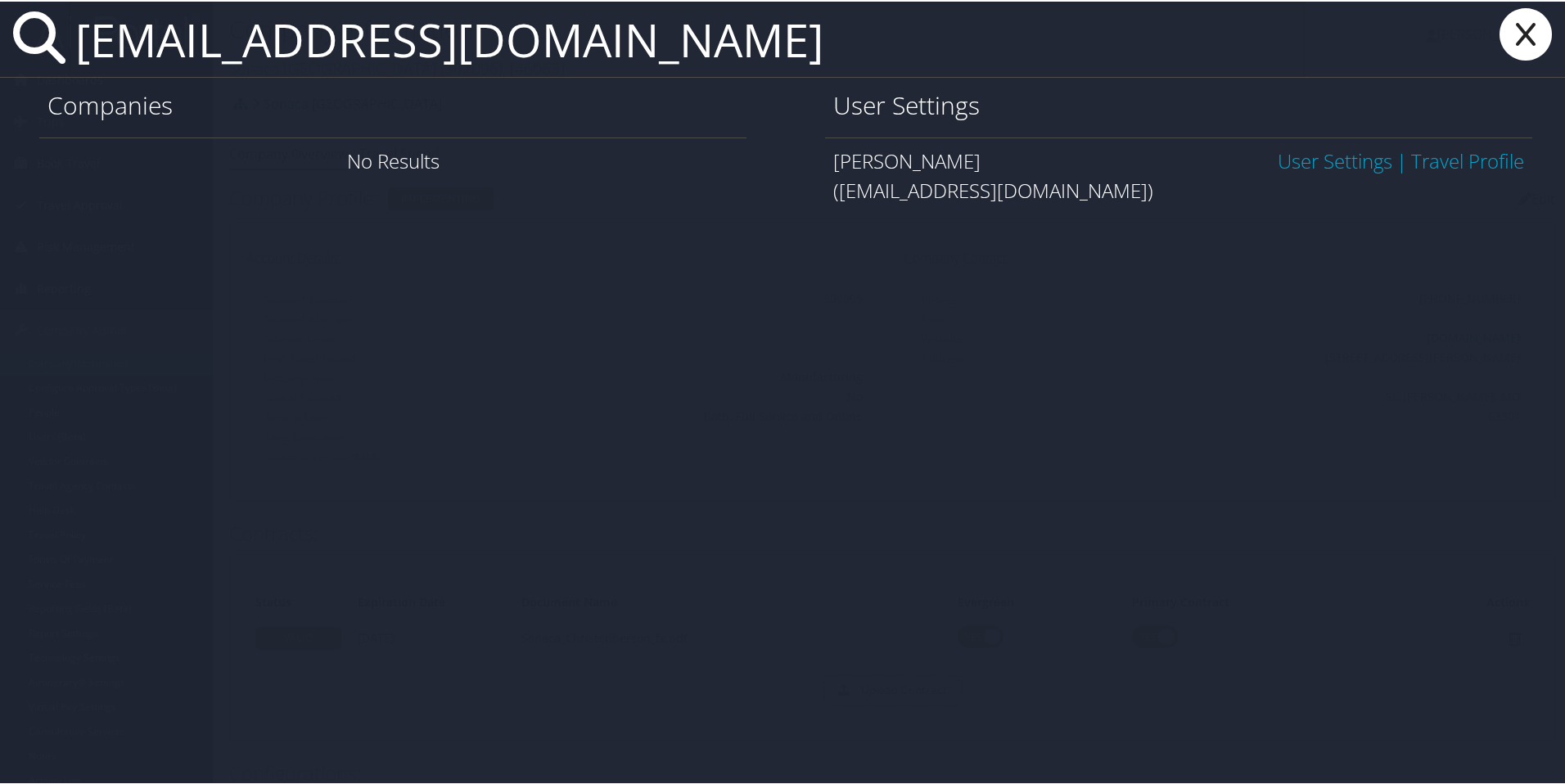
type input "nikkie.frost@gmail.com"
click at [1237, 163] on link "Travel Profile" at bounding box center [1468, 159] width 113 height 27
click at [1237, 162] on link "User Settings" at bounding box center [1335, 159] width 114 height 27
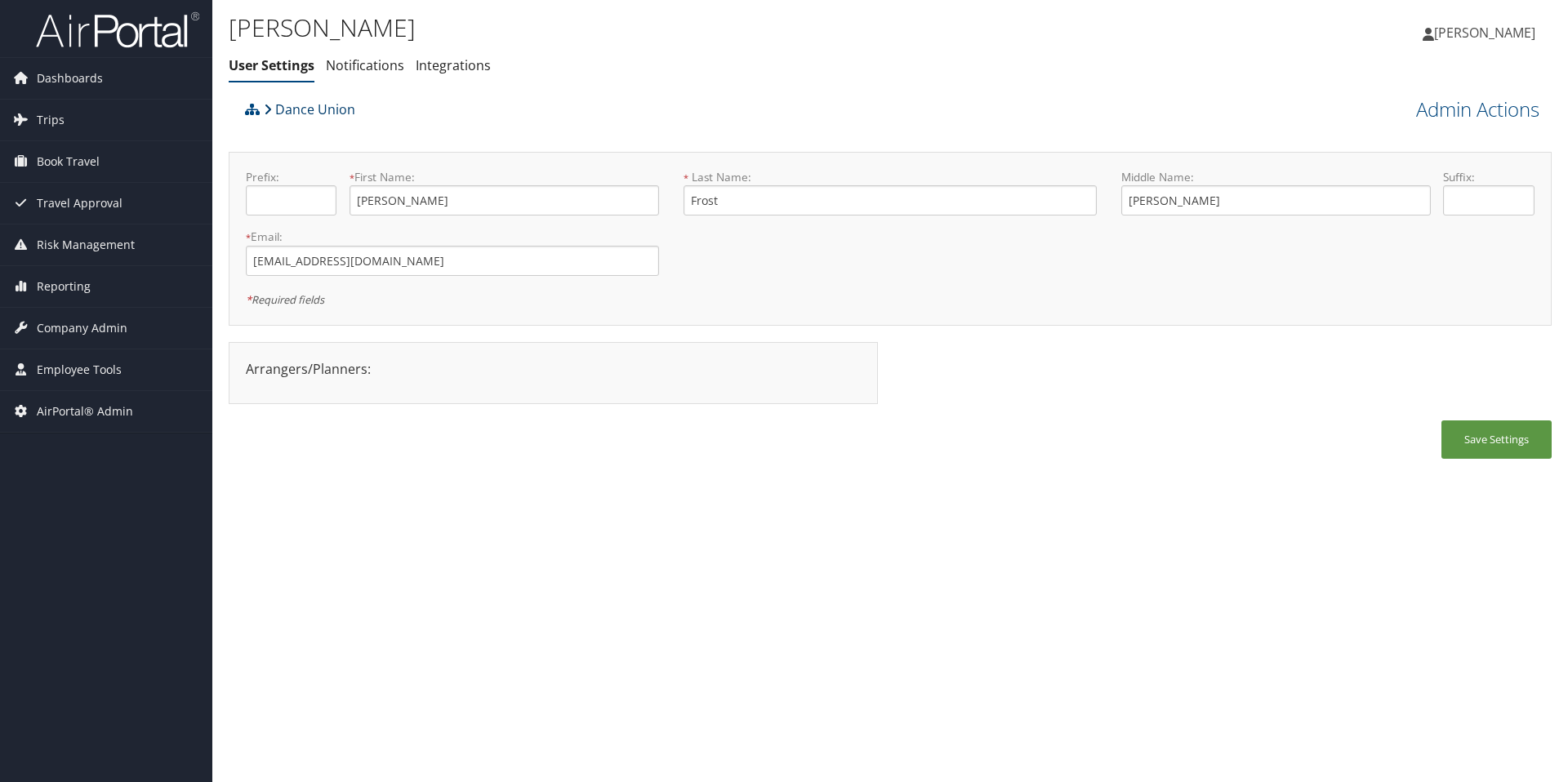
click at [348, 111] on link "Dance Union" at bounding box center [310, 109] width 92 height 32
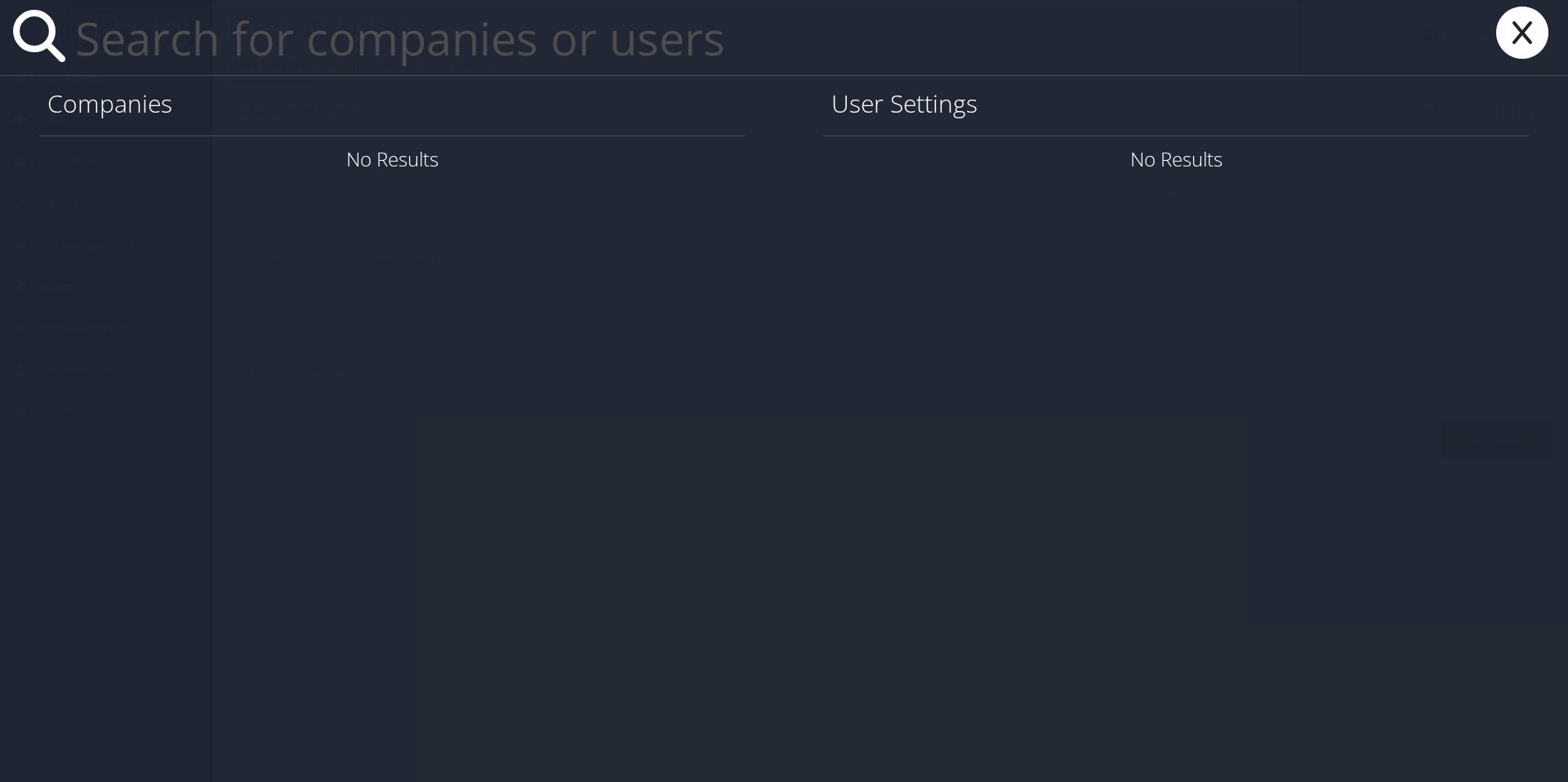
paste input "techaspect"
click at [214, 45] on input "techaspect" at bounding box center [685, 37] width 1233 height 75
paste input "[PERSON_NAME][EMAIL_ADDRESS][DOMAIN_NAME]"
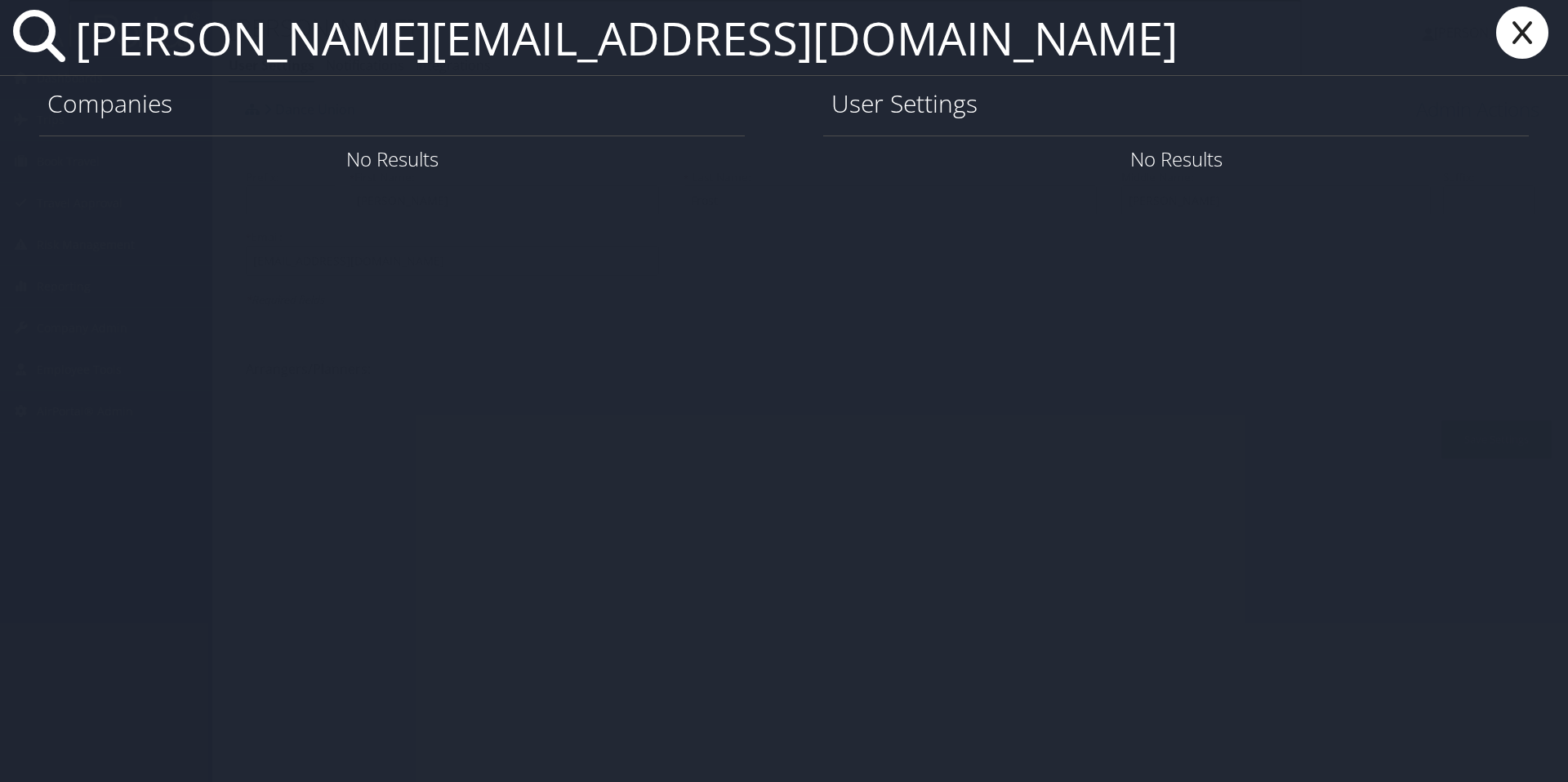
type input "[PERSON_NAME][EMAIL_ADDRESS][DOMAIN_NAME]"
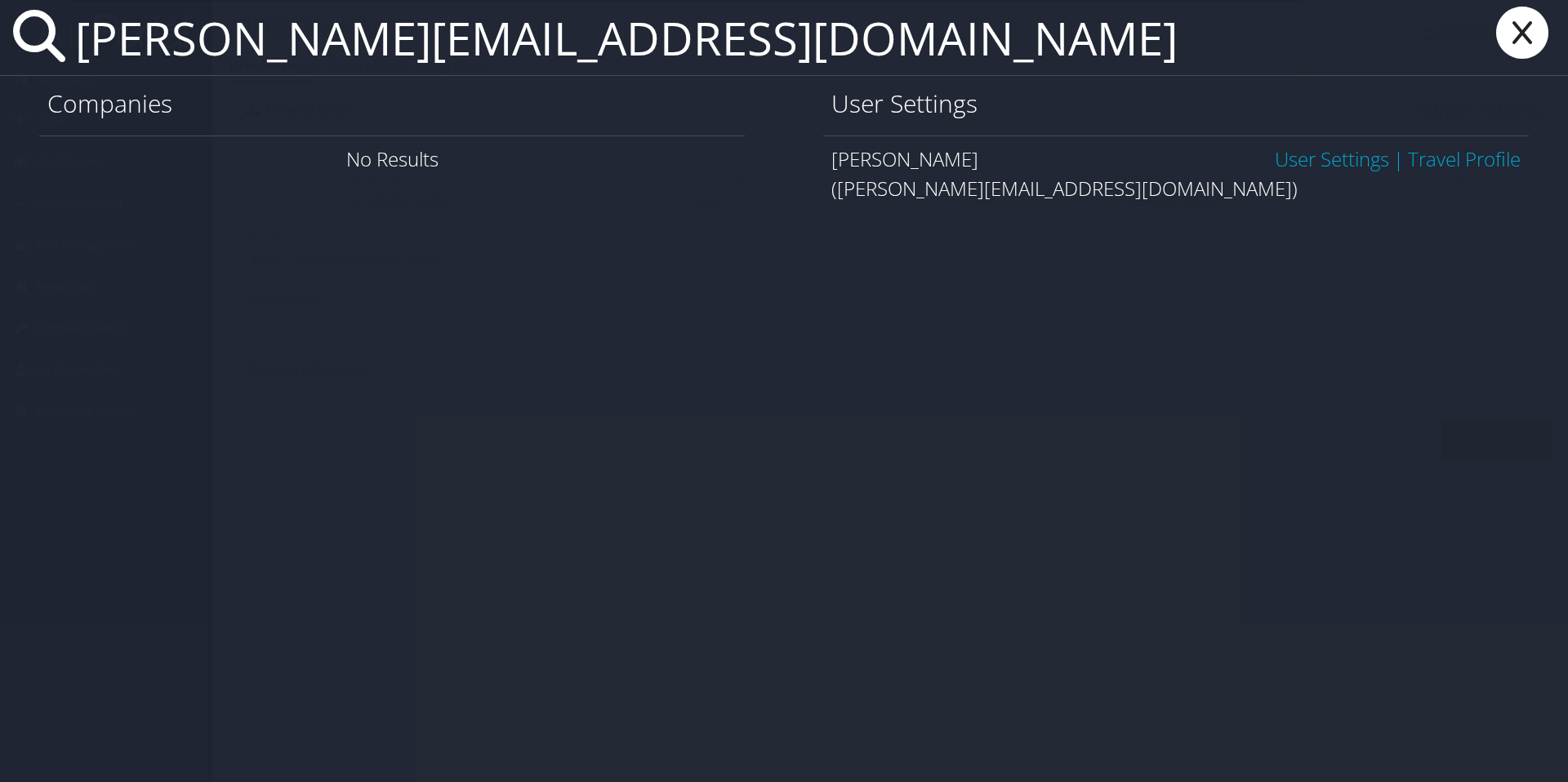
click at [1338, 160] on link "User Settings" at bounding box center [1332, 159] width 114 height 27
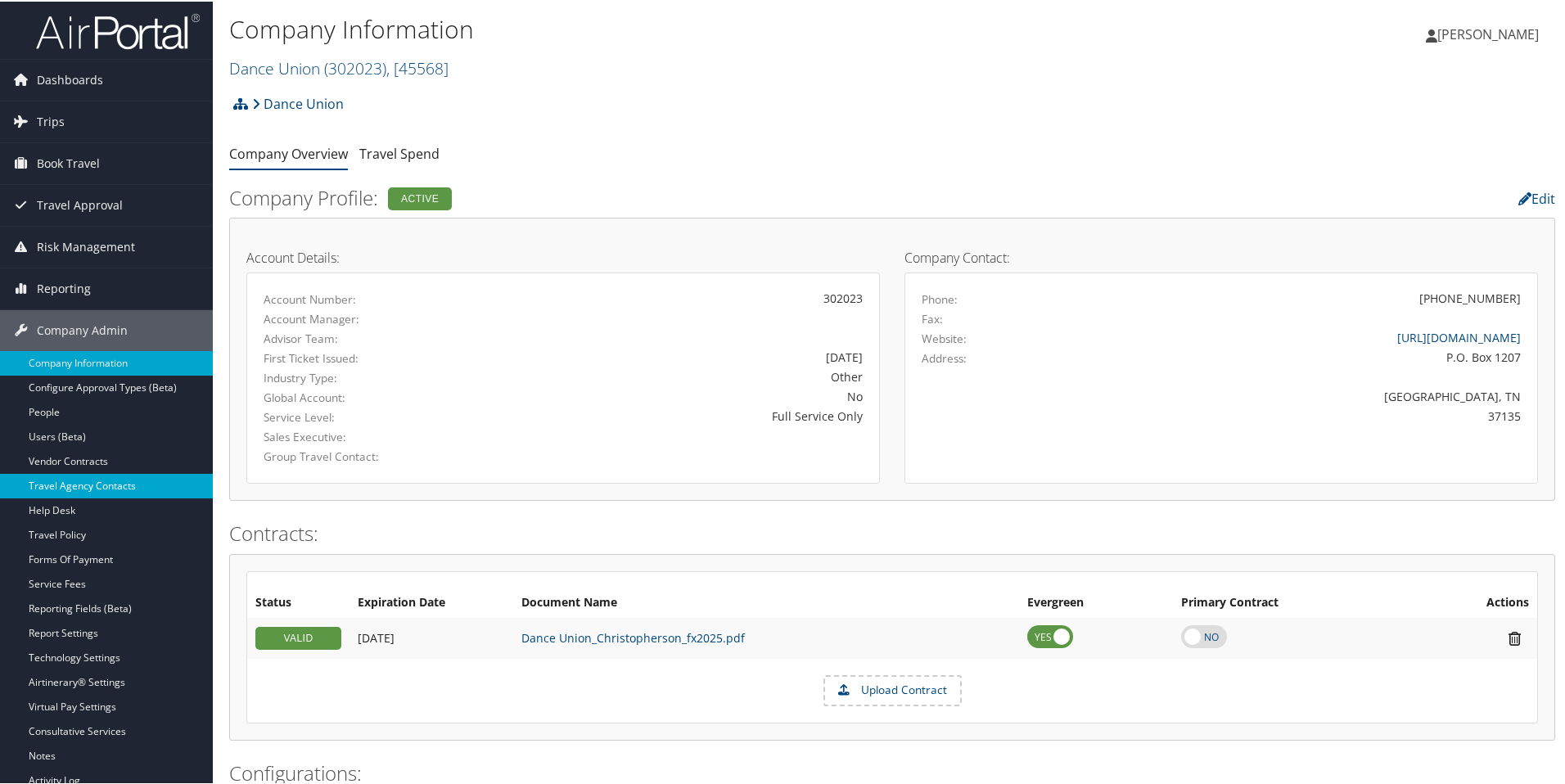
click at [99, 491] on link "Travel Agency Contacts" at bounding box center [107, 484] width 213 height 25
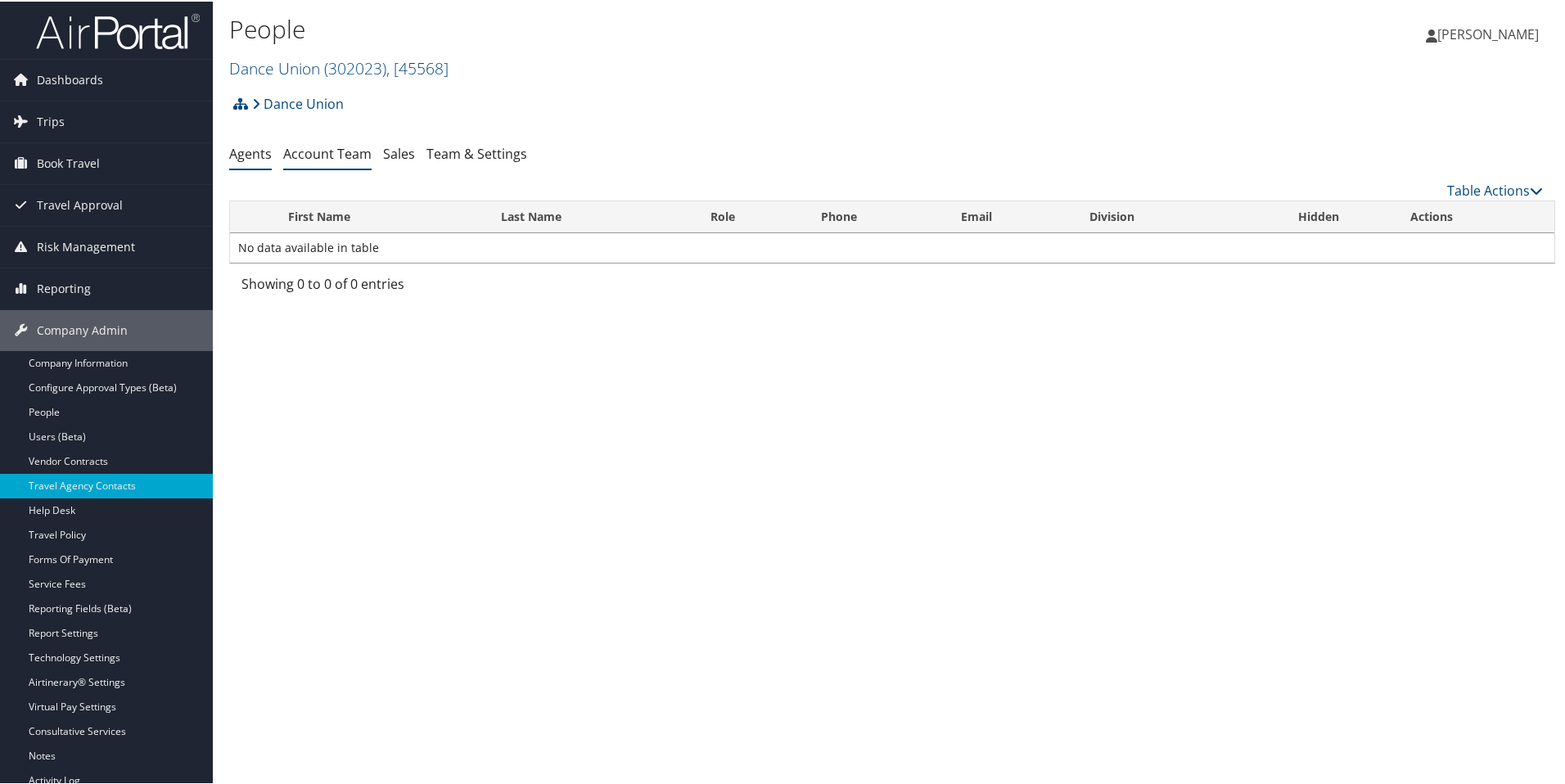
click at [335, 156] on link "Account Team" at bounding box center [327, 152] width 89 height 18
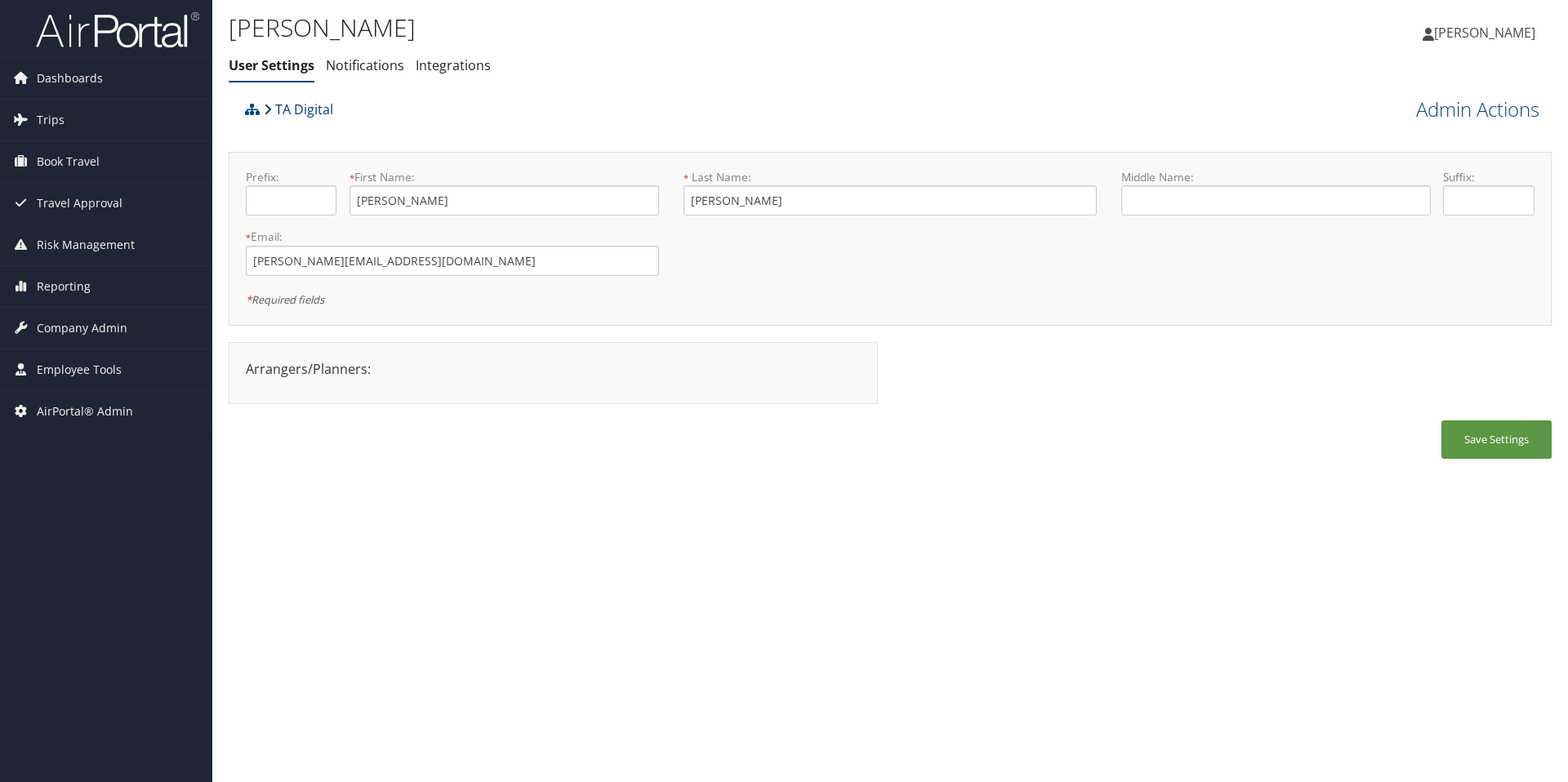
click at [300, 112] on link "TA Digital" at bounding box center [298, 109] width 70 height 32
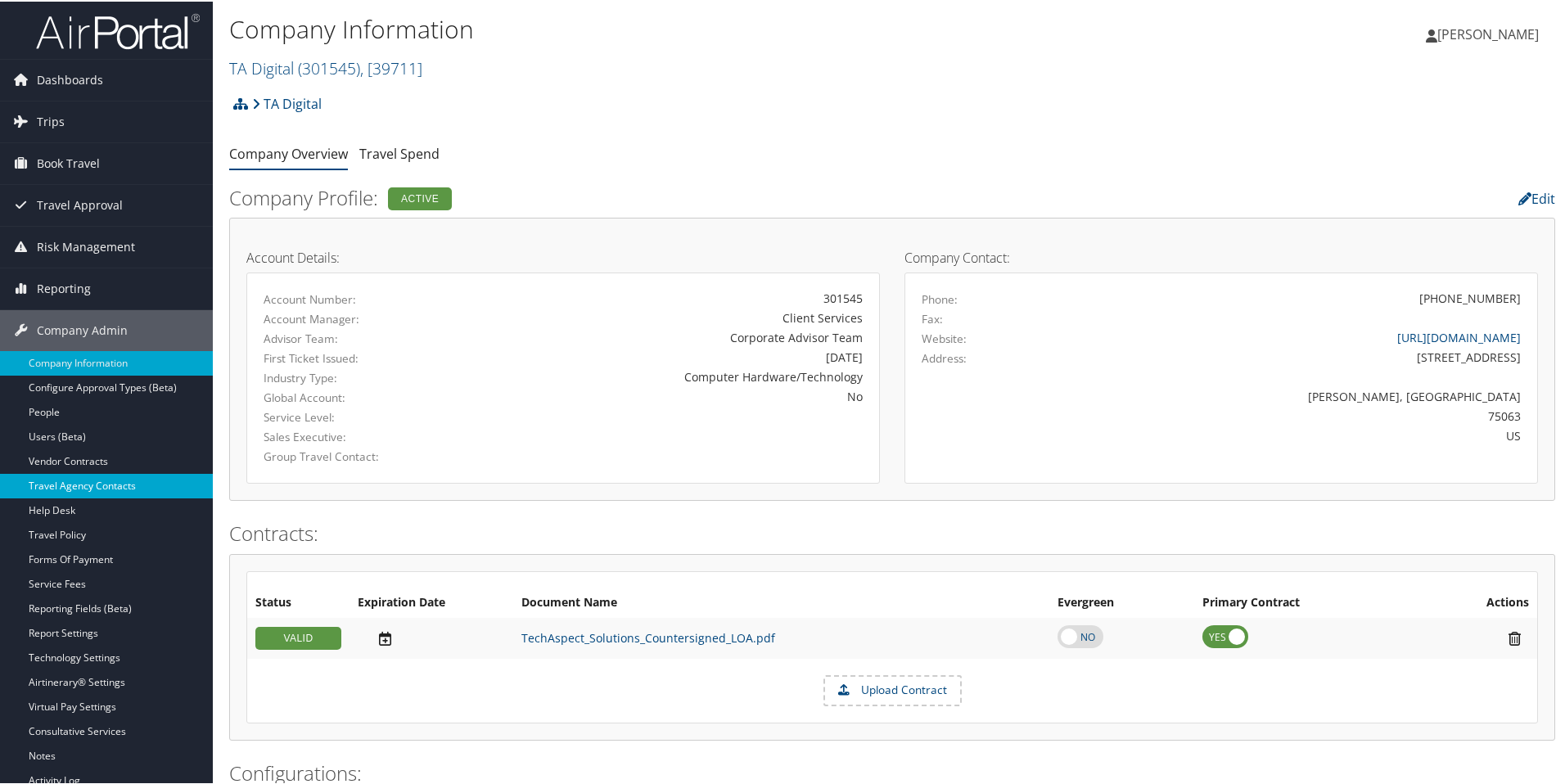
click at [117, 488] on link "Travel Agency Contacts" at bounding box center [107, 484] width 213 height 25
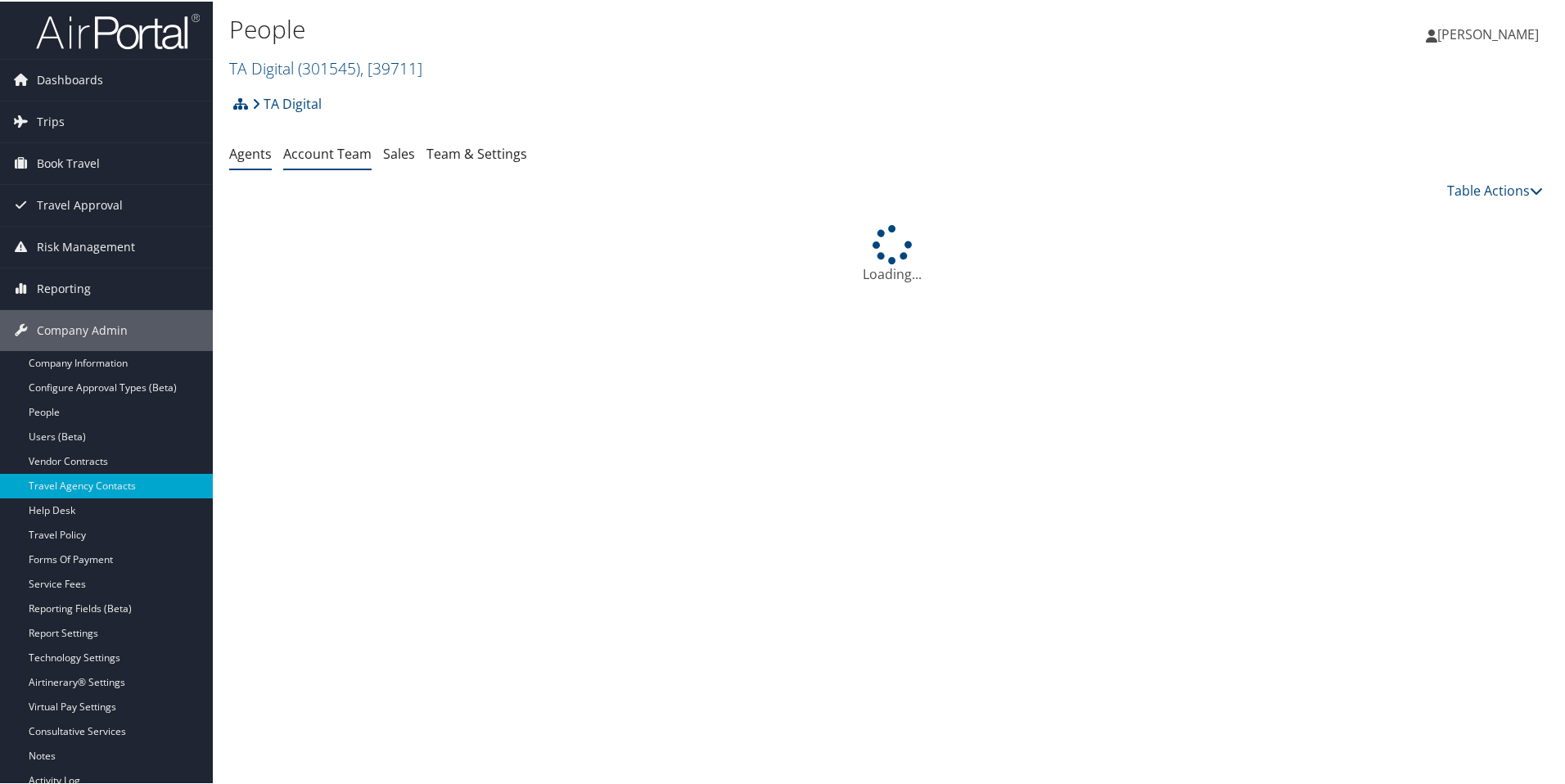
click at [361, 143] on link "Account Team" at bounding box center [327, 152] width 89 height 18
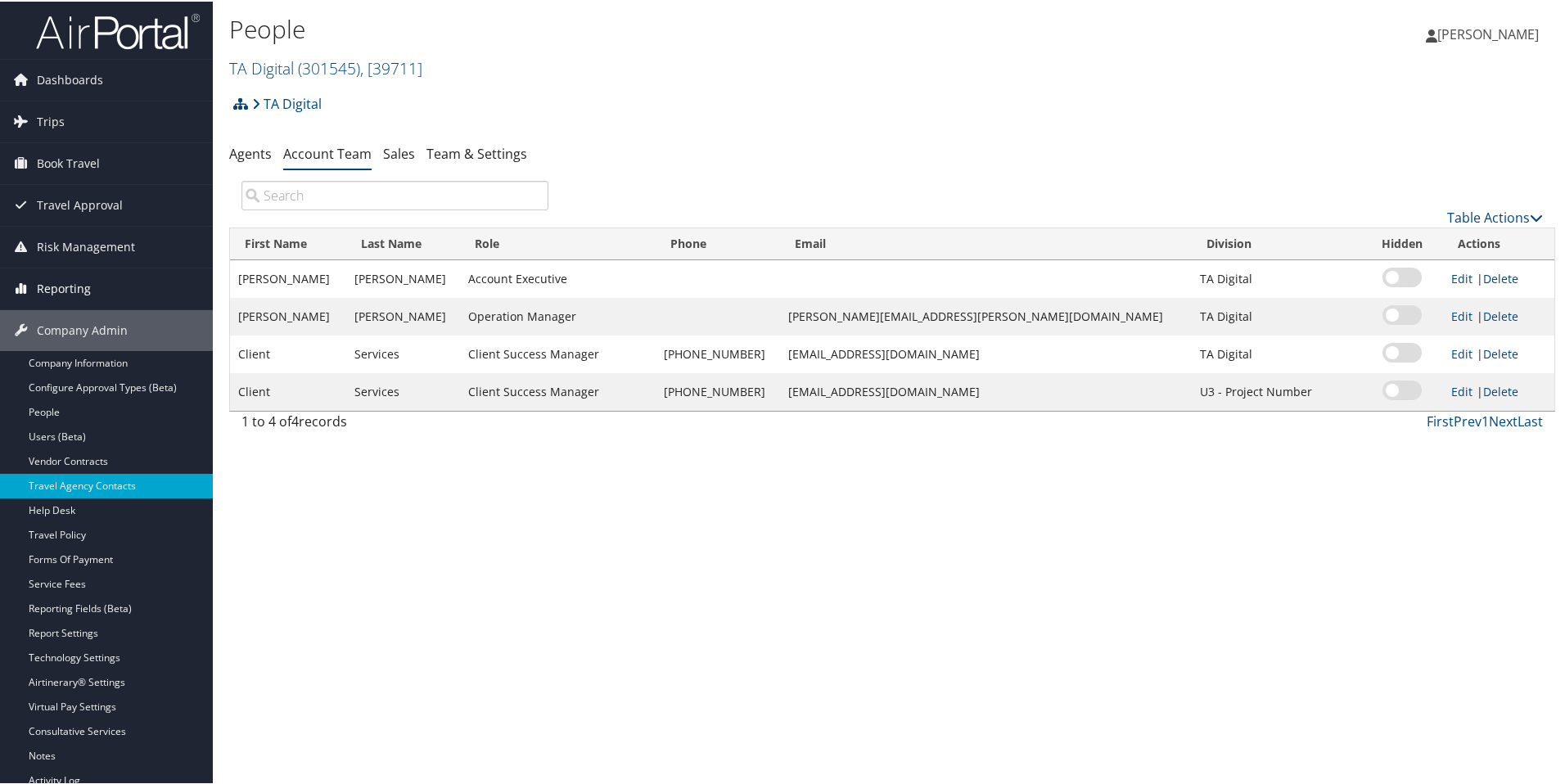
click at [86, 279] on span "Reporting" at bounding box center [63, 287] width 54 height 41
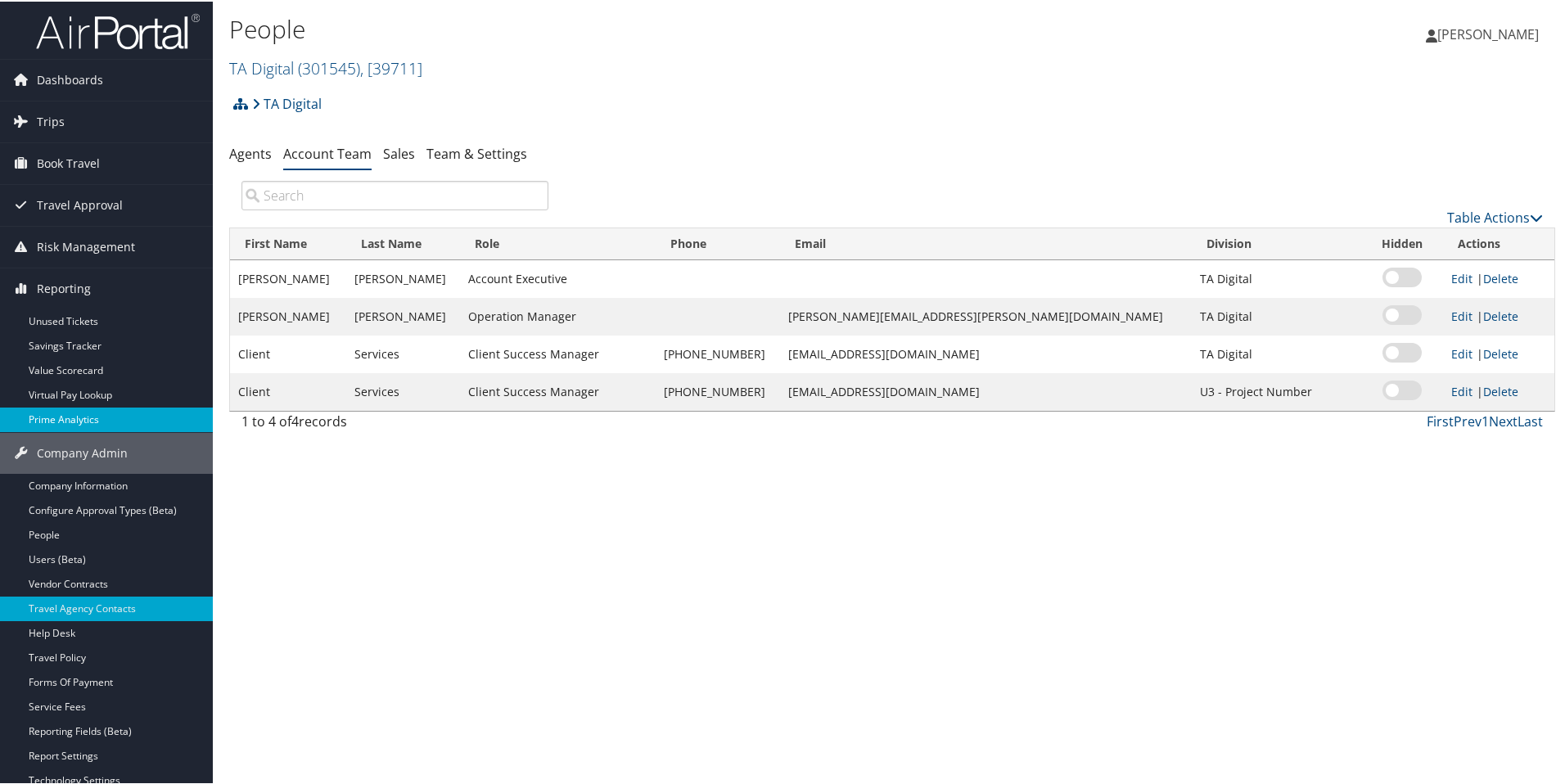
click at [61, 418] on link "Prime Analytics" at bounding box center [107, 418] width 213 height 25
